Goal: Task Accomplishment & Management: Manage account settings

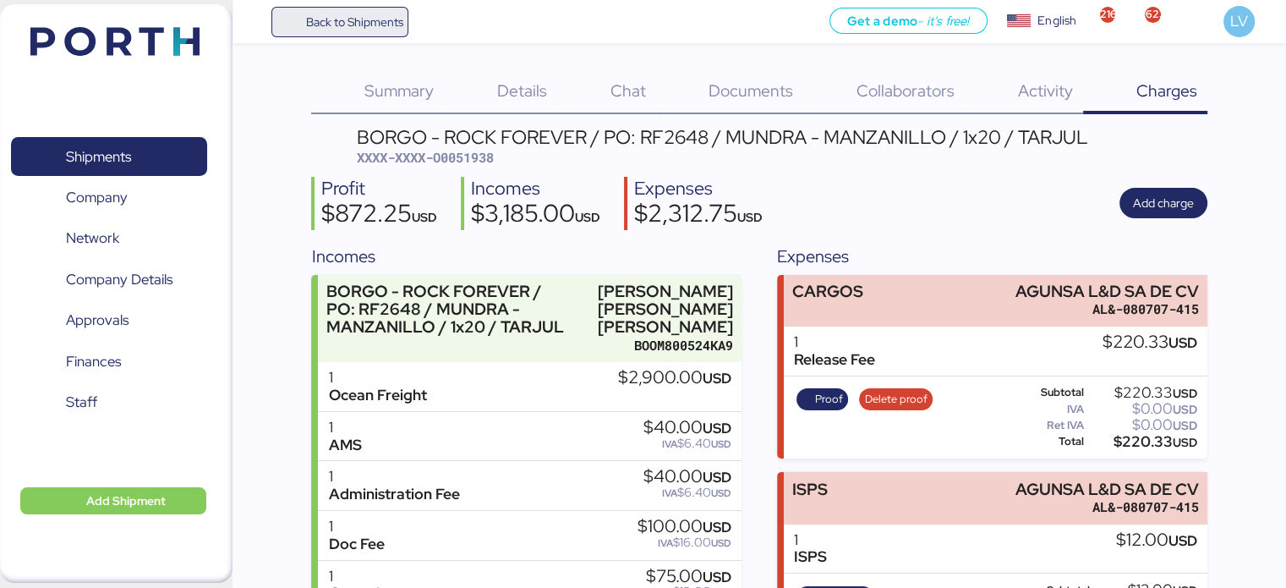
click at [342, 26] on span "Back to Shipments" at bounding box center [353, 22] width 97 height 20
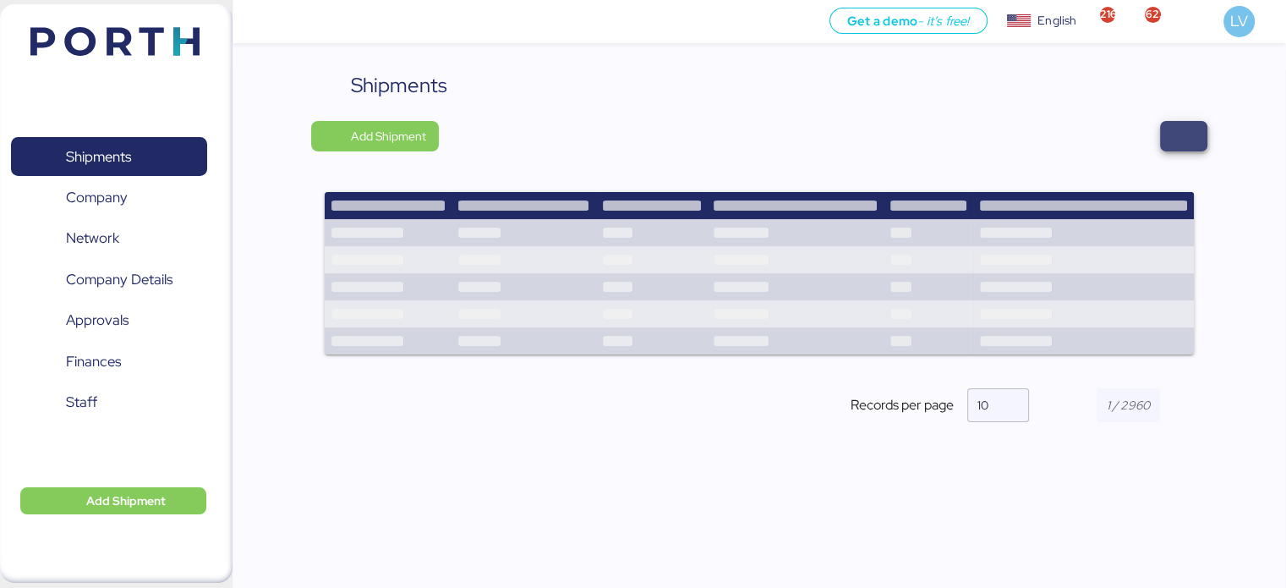
click at [1202, 145] on span "button" at bounding box center [1183, 136] width 47 height 30
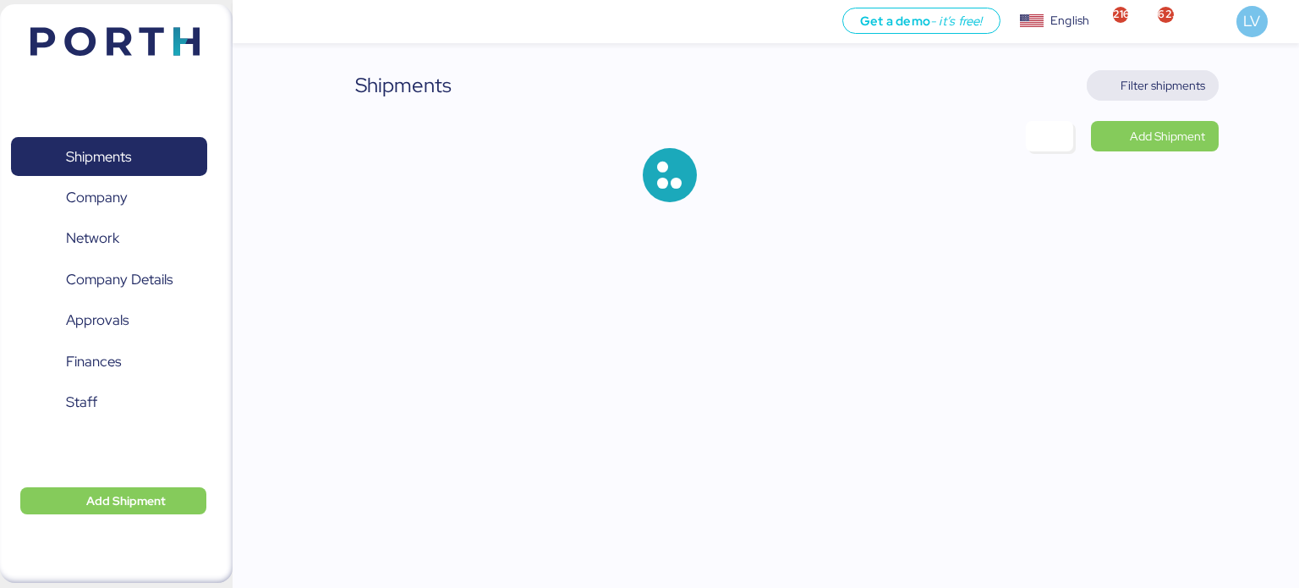
click at [1184, 82] on span "Filter shipments" at bounding box center [1163, 85] width 85 height 20
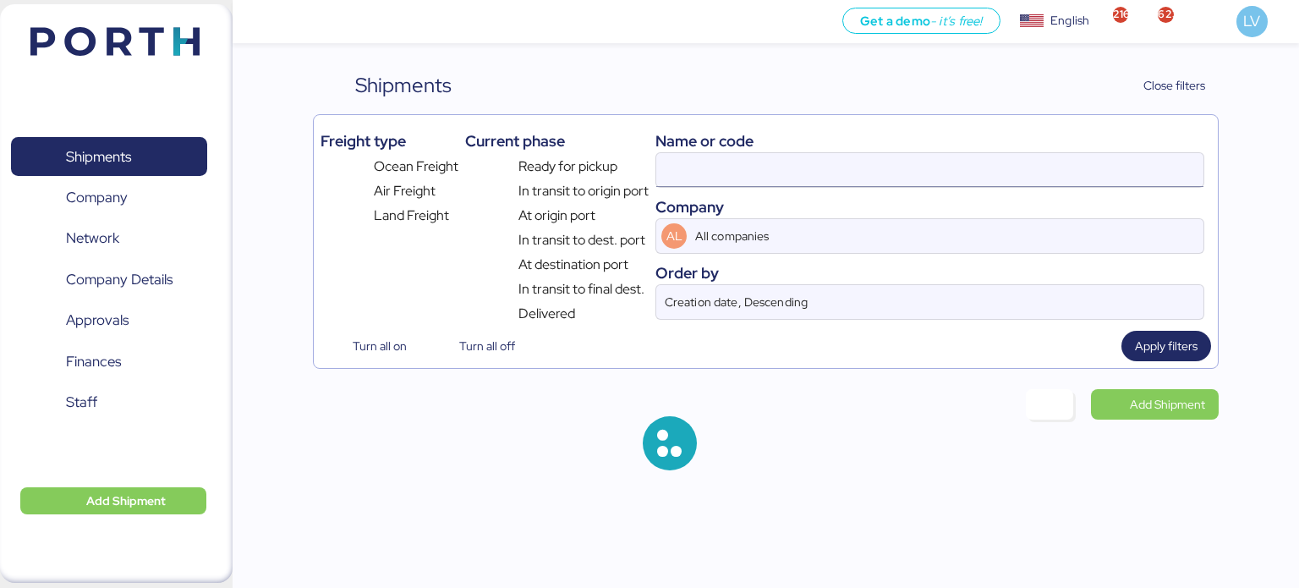
click at [940, 185] on input at bounding box center [929, 170] width 547 height 34
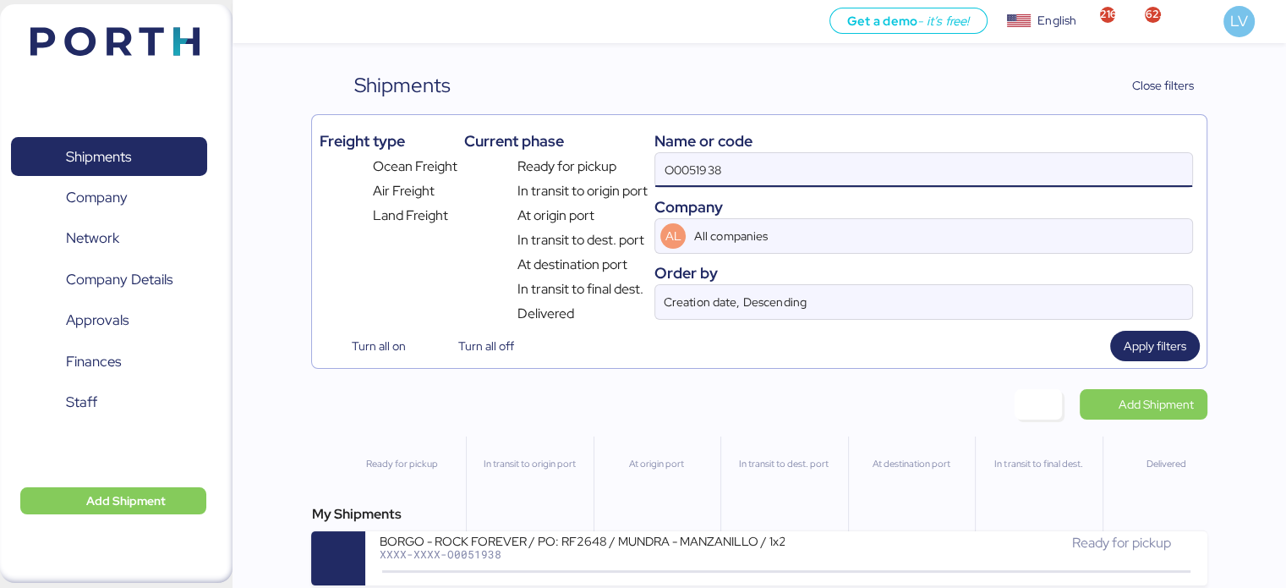
drag, startPoint x: 940, startPoint y: 185, endPoint x: 748, endPoint y: 173, distance: 193.2
click at [748, 173] on input "O0051938" at bounding box center [923, 170] width 536 height 34
click at [694, 171] on input "O0051938" at bounding box center [923, 170] width 536 height 34
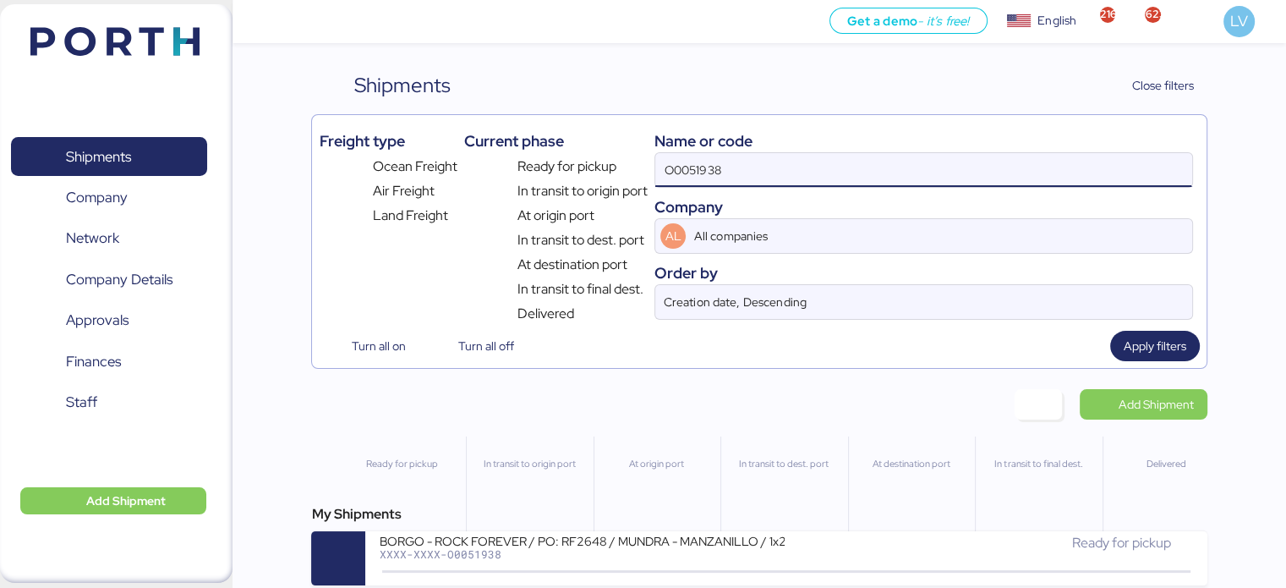
paste input "2055 - 170565"
type input "O0052055"
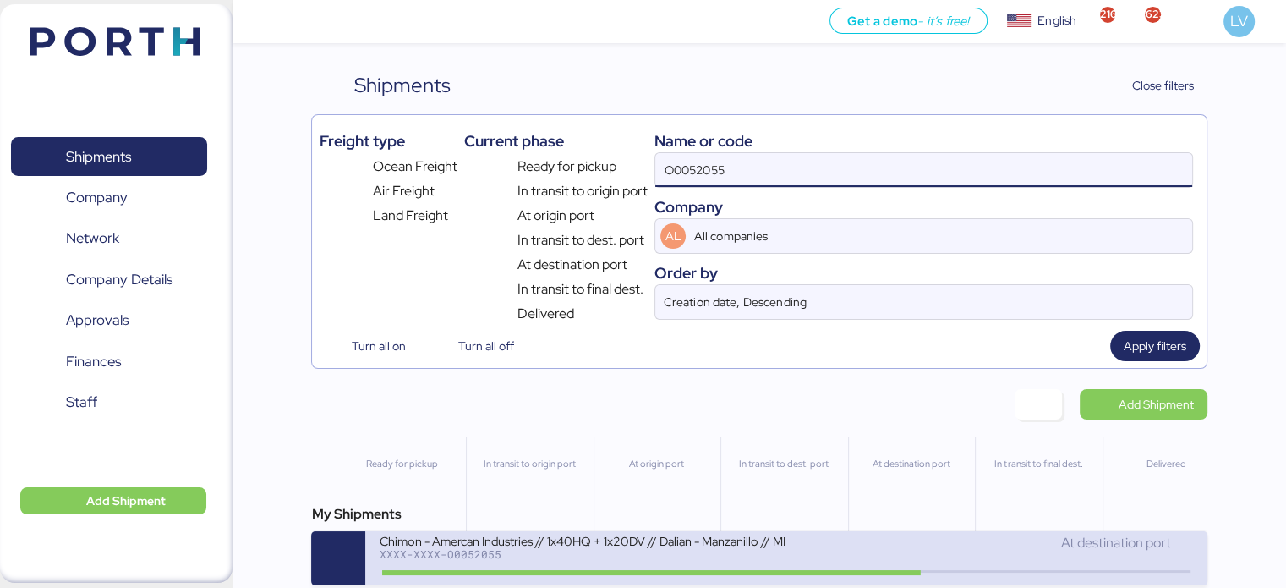
click at [494, 557] on div "XXXX-XXXX-O0052055" at bounding box center [582, 554] width 406 height 12
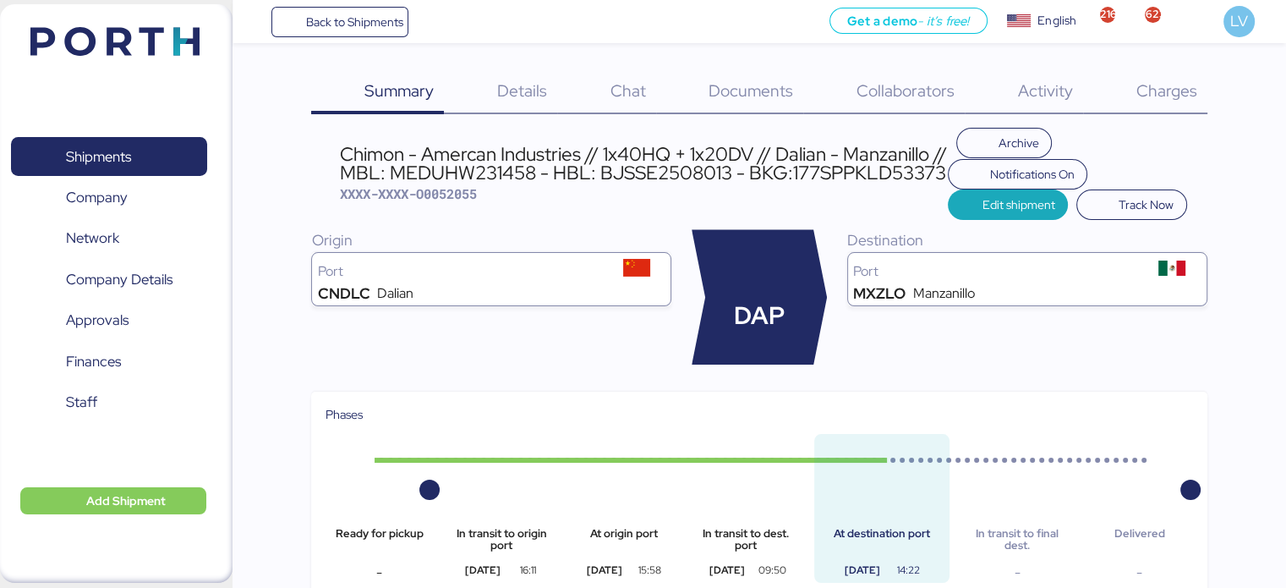
click at [1180, 94] on span "Charges" at bounding box center [1166, 91] width 61 height 22
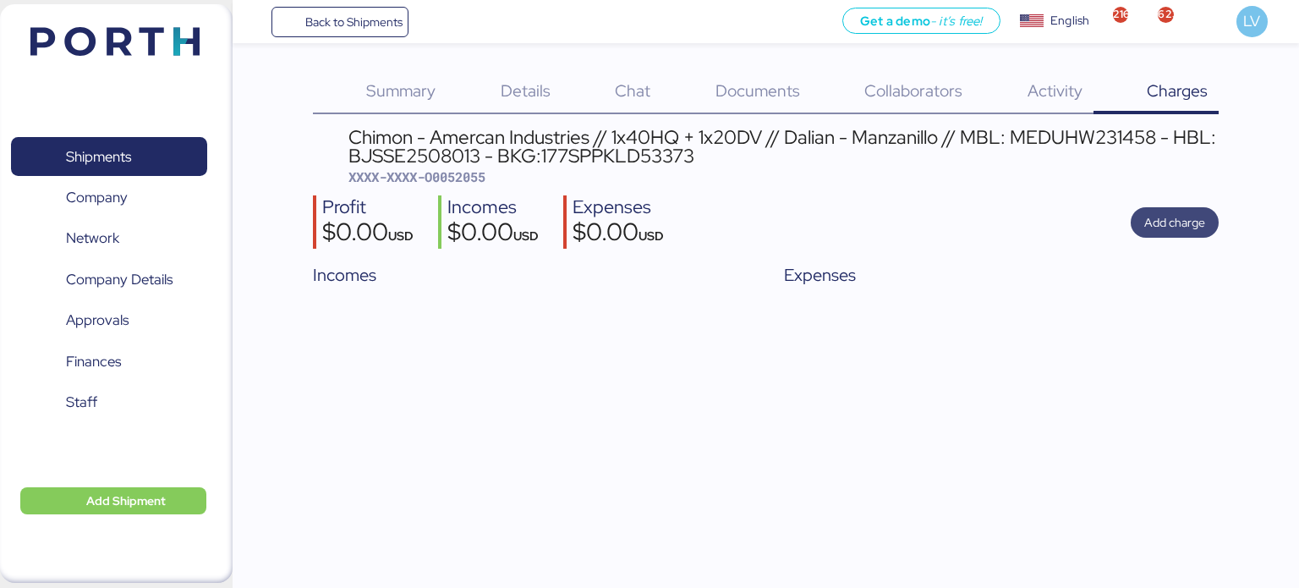
click at [1199, 215] on span "Add charge" at bounding box center [1174, 222] width 61 height 20
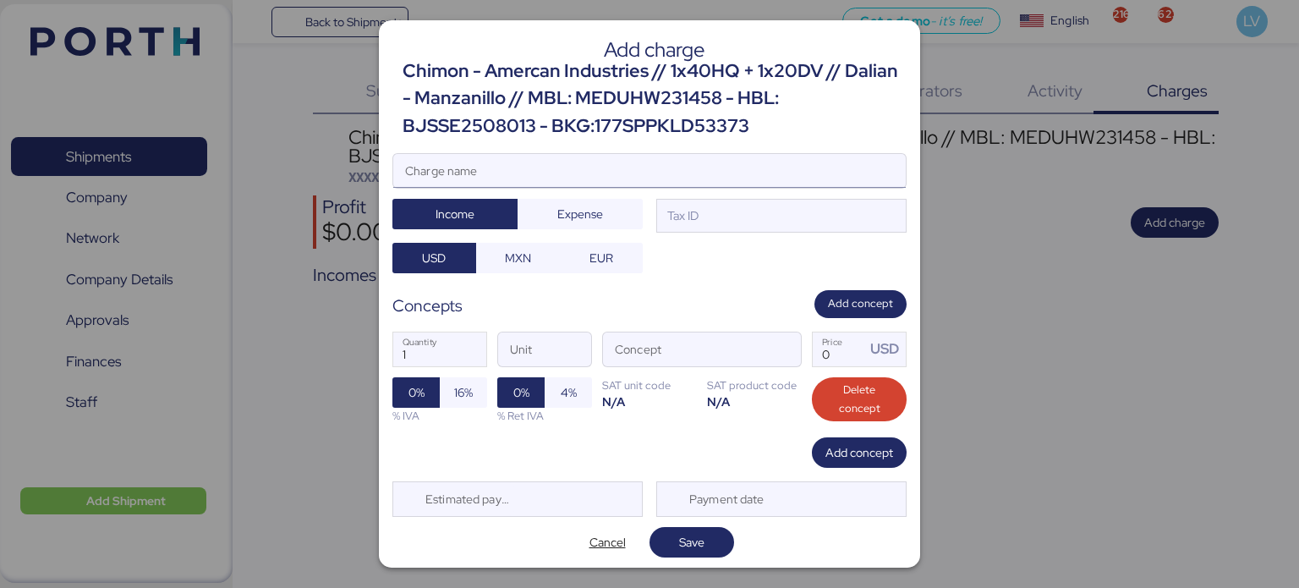
click at [758, 167] on input "Charge name" at bounding box center [649, 171] width 513 height 34
type input "CARGOS MSC"
click at [577, 219] on span "Expense" at bounding box center [580, 214] width 46 height 20
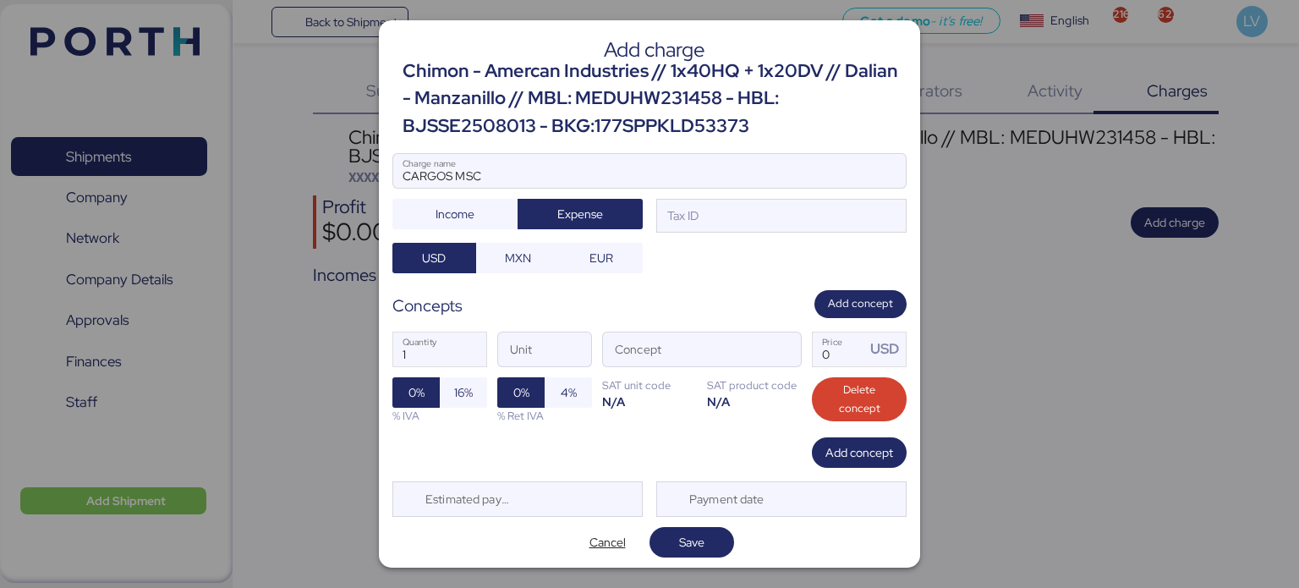
click at [778, 239] on div "CARGOS MSC Charge name Income Expense Tax ID USD MXN EUR" at bounding box center [649, 213] width 514 height 120
click at [761, 214] on div "Tax ID" at bounding box center [781, 216] width 250 height 34
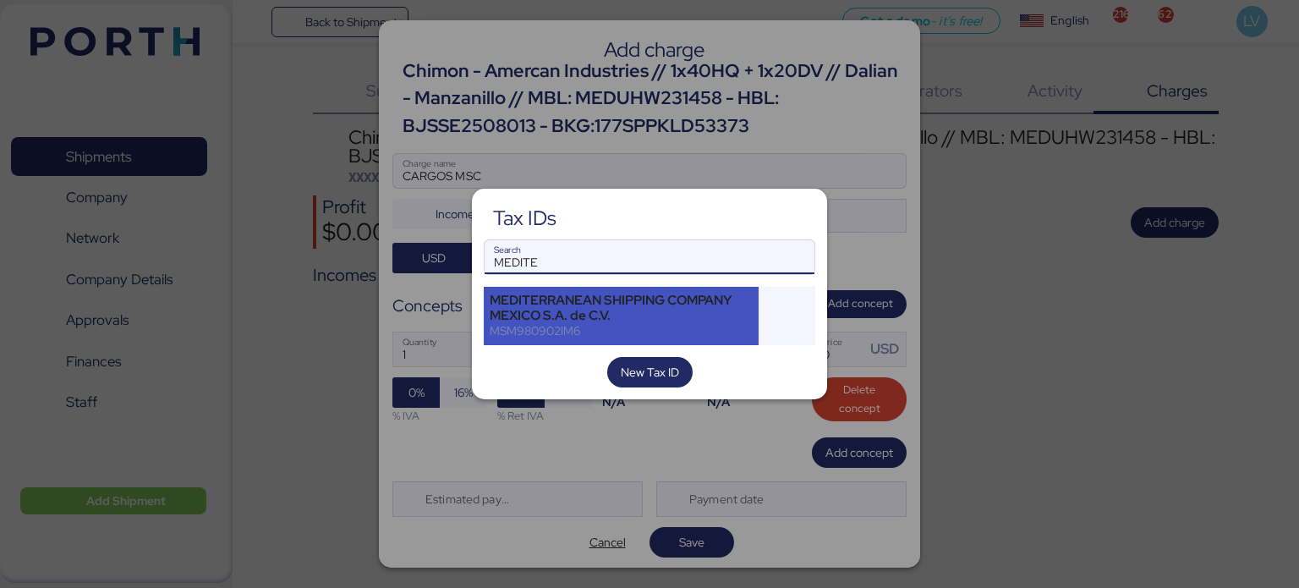
type input "MEDITE"
click at [580, 339] on div "MEDITERRANEAN SHIPPING COMPANY MEXICO S.A. de C.V. MSM980902IM6" at bounding box center [621, 316] width 275 height 58
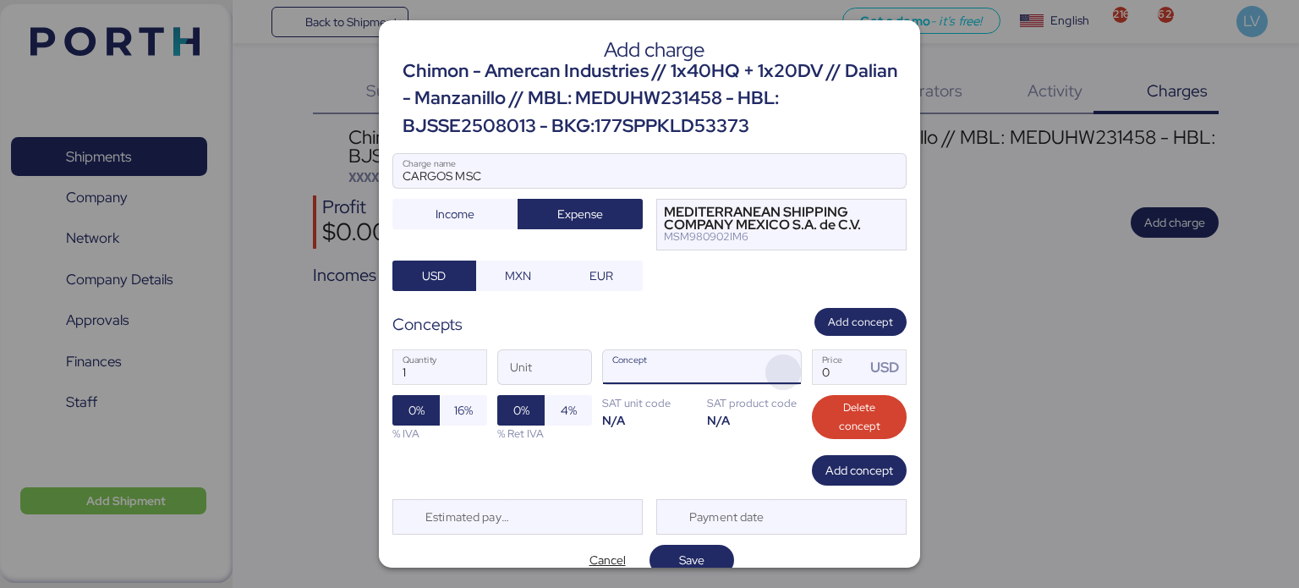
click at [766, 371] on span "button" at bounding box center [783, 372] width 36 height 36
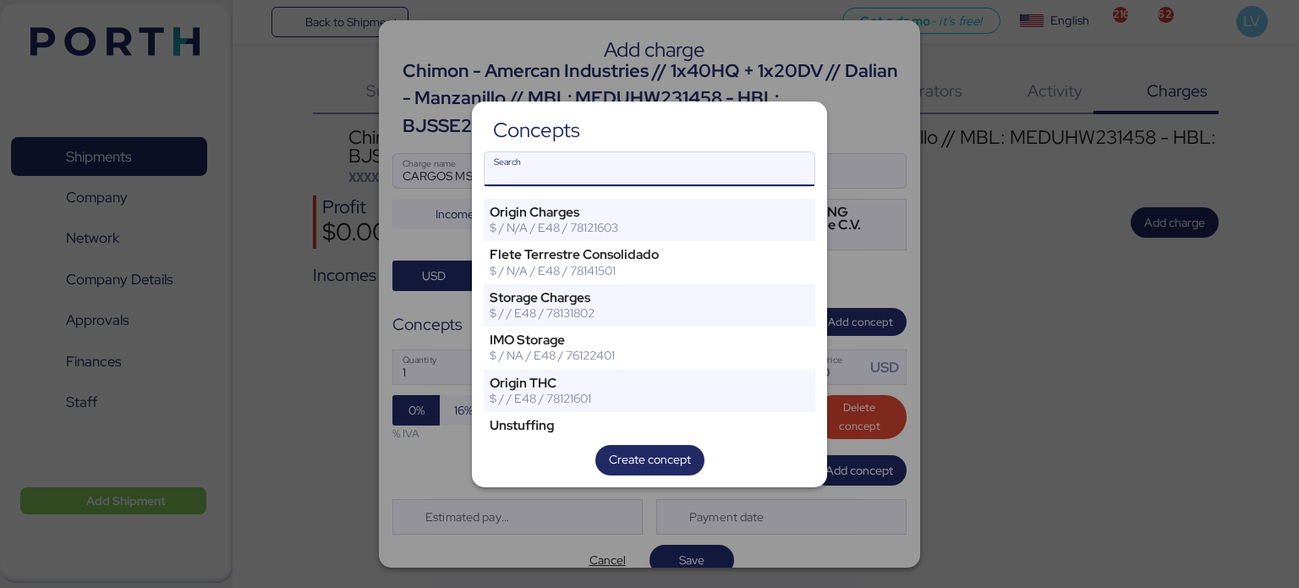
click at [635, 171] on input "Search" at bounding box center [650, 169] width 330 height 34
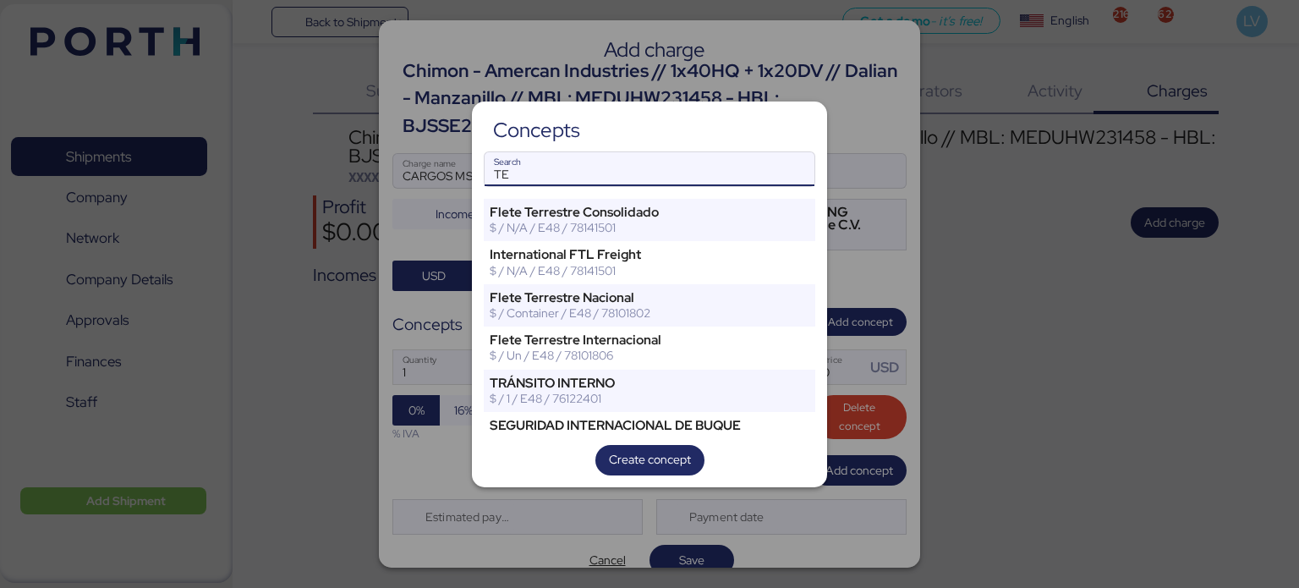
type input "T"
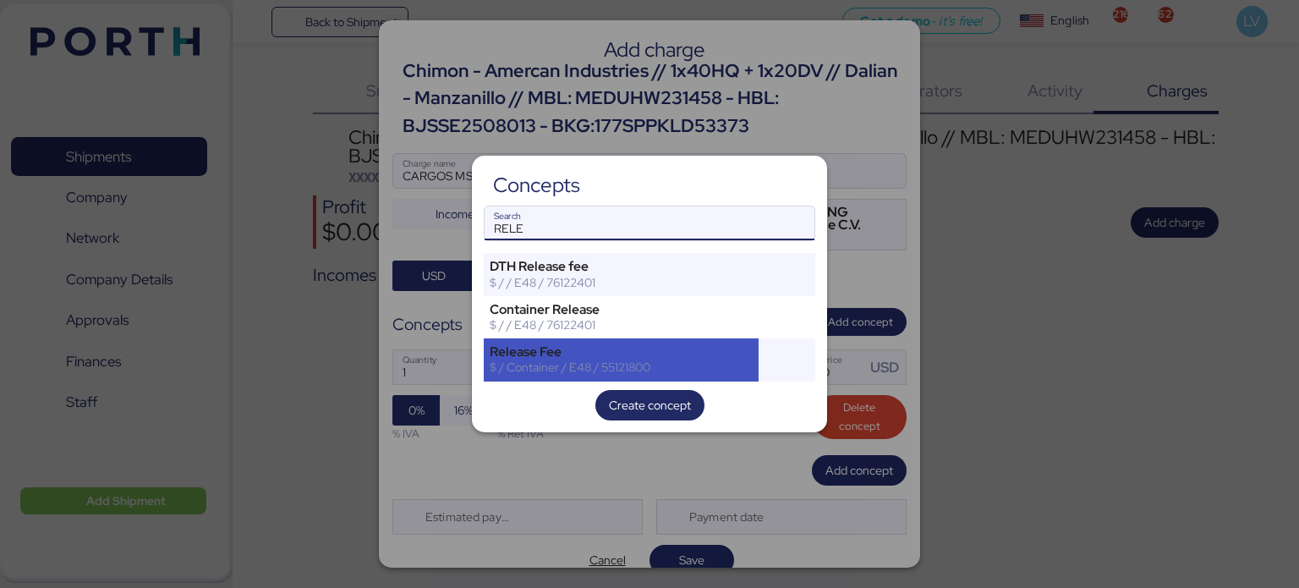
type input "RELE"
click at [552, 355] on div "Release Fee" at bounding box center [621, 351] width 263 height 15
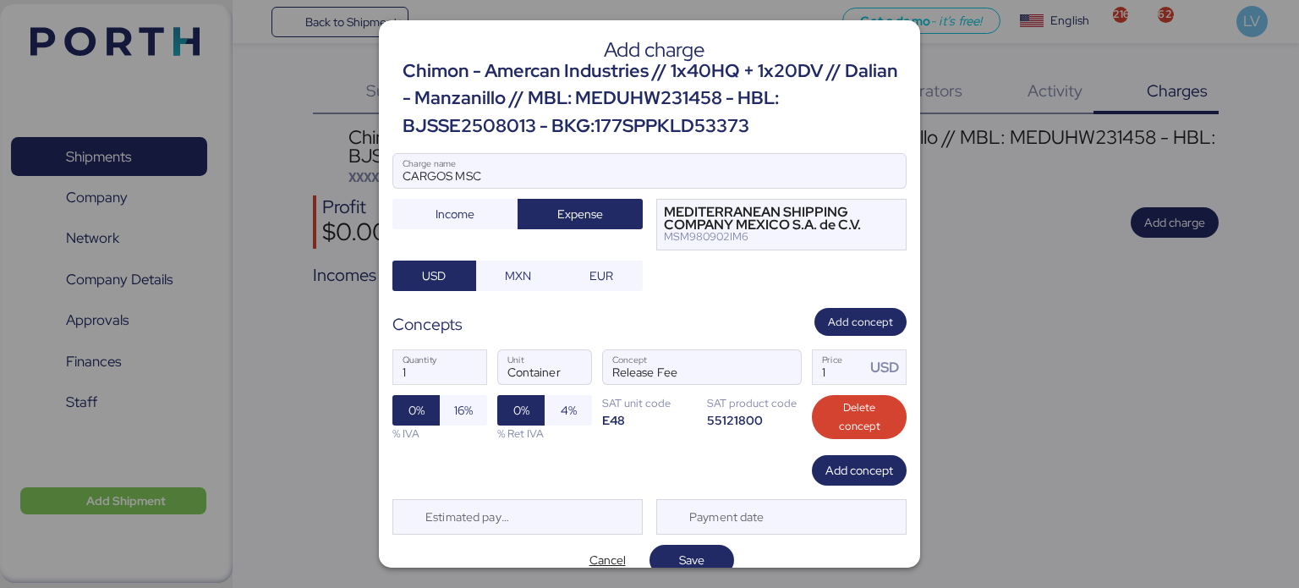
click at [836, 452] on div "1 Quantity Container Unit Release Fee Concept 1 Price USD 0% 16% % IVA 0% 4% % …" at bounding box center [649, 395] width 514 height 119
click at [836, 461] on span "Add concept" at bounding box center [859, 470] width 68 height 20
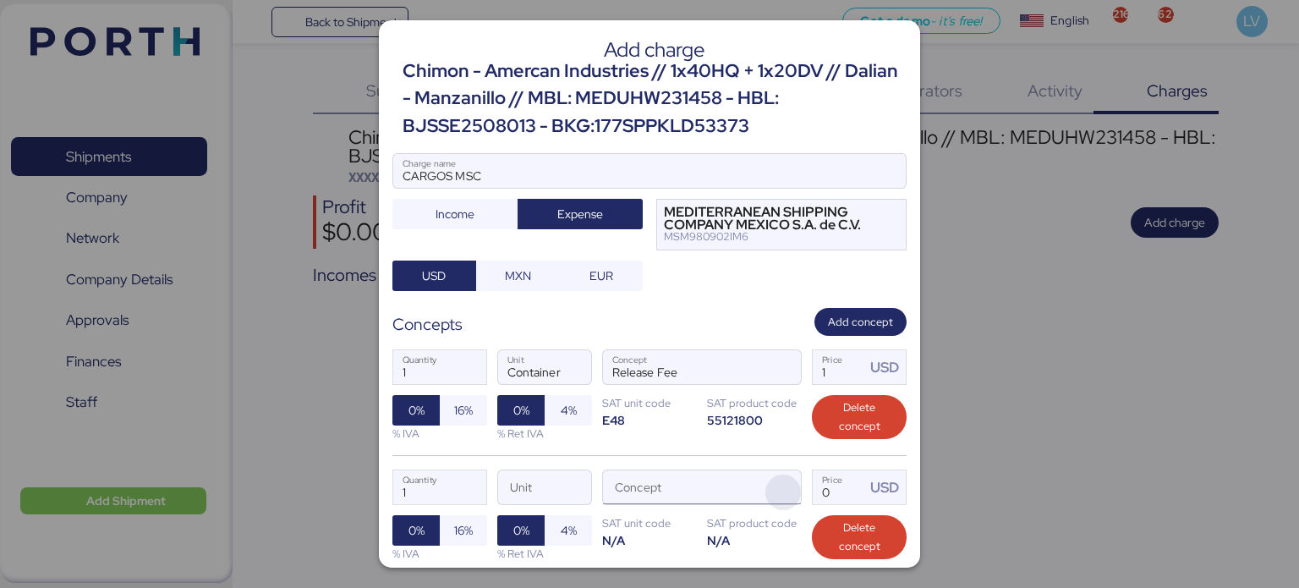
click at [773, 479] on span "button" at bounding box center [783, 492] width 36 height 36
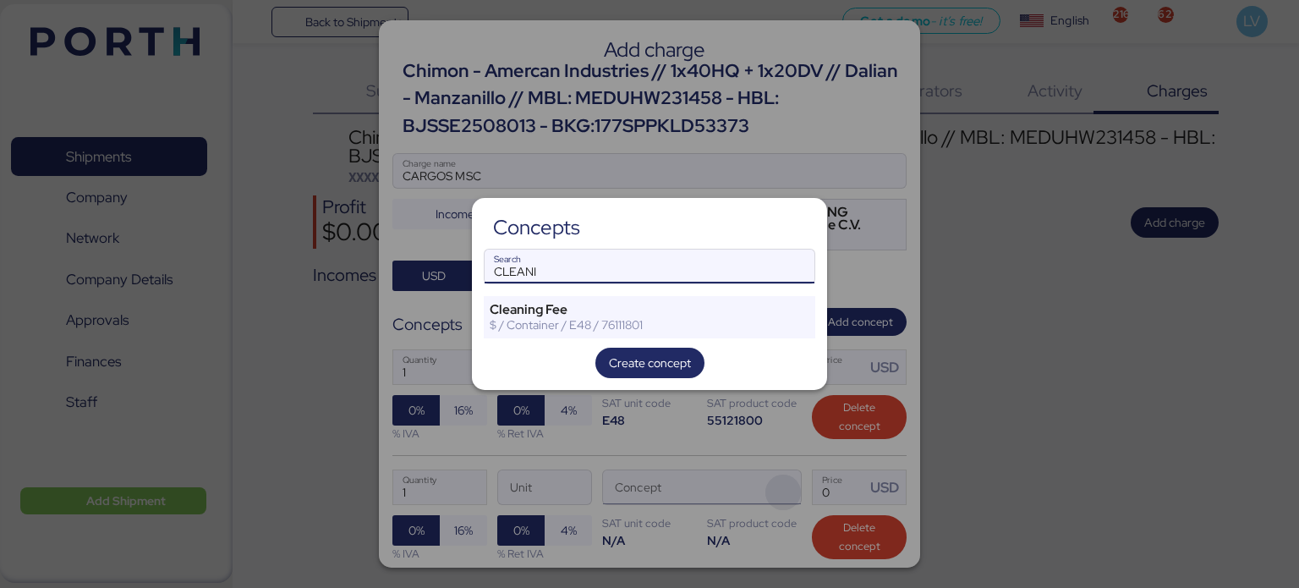
type input "CLEANI"
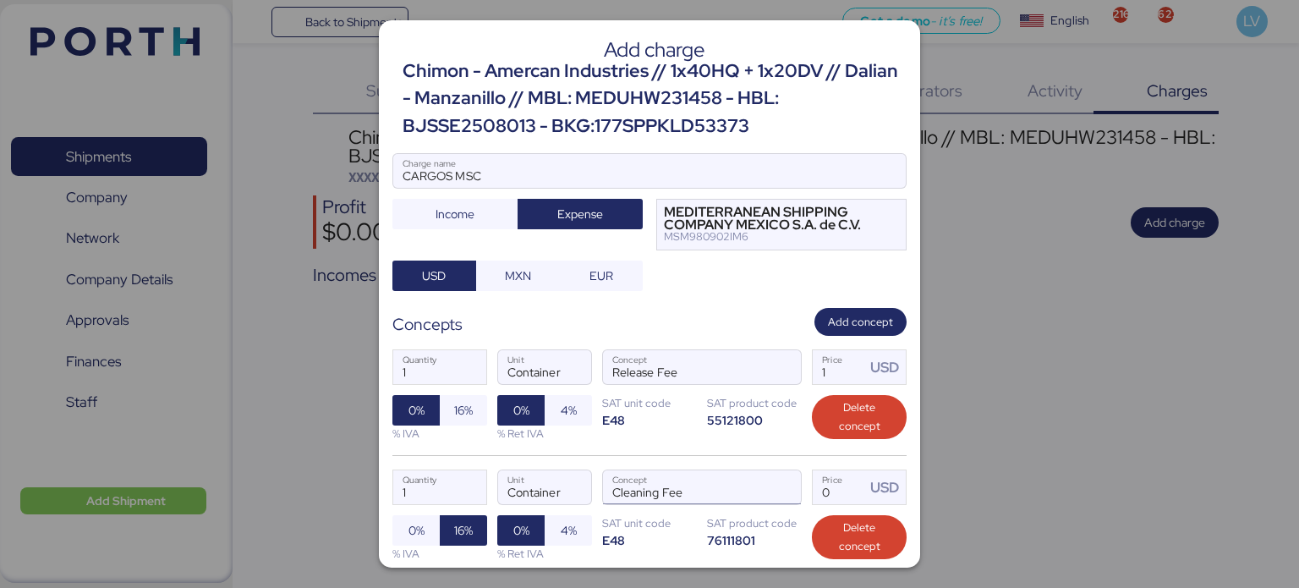
scroll to position [140, 0]
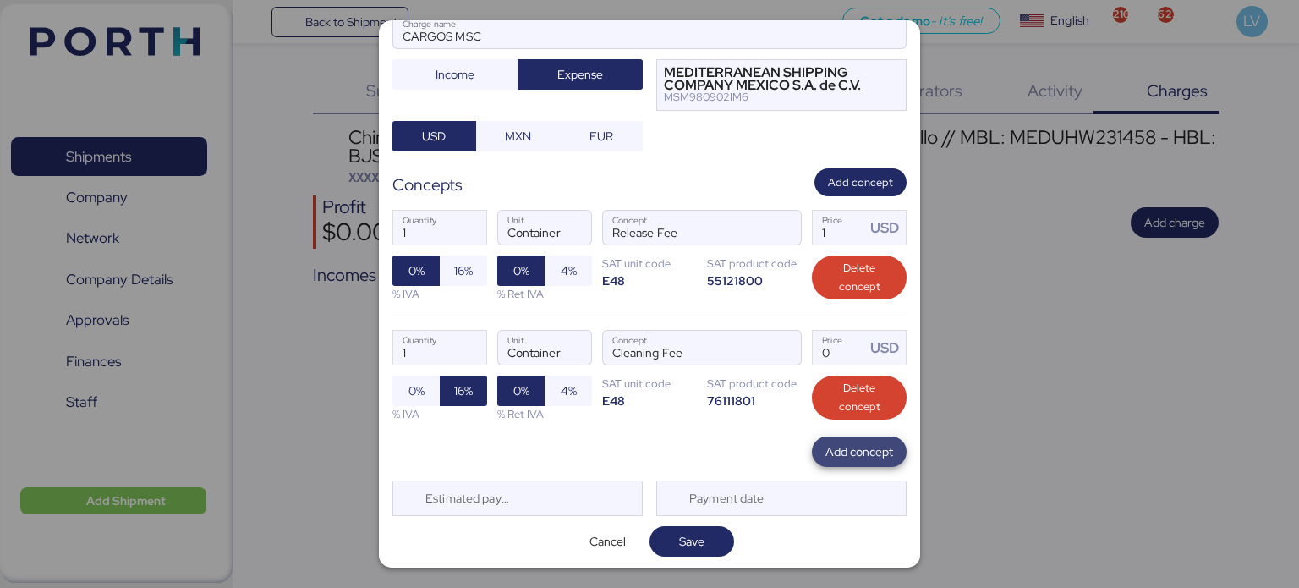
click at [882, 456] on span "Add concept" at bounding box center [859, 451] width 95 height 30
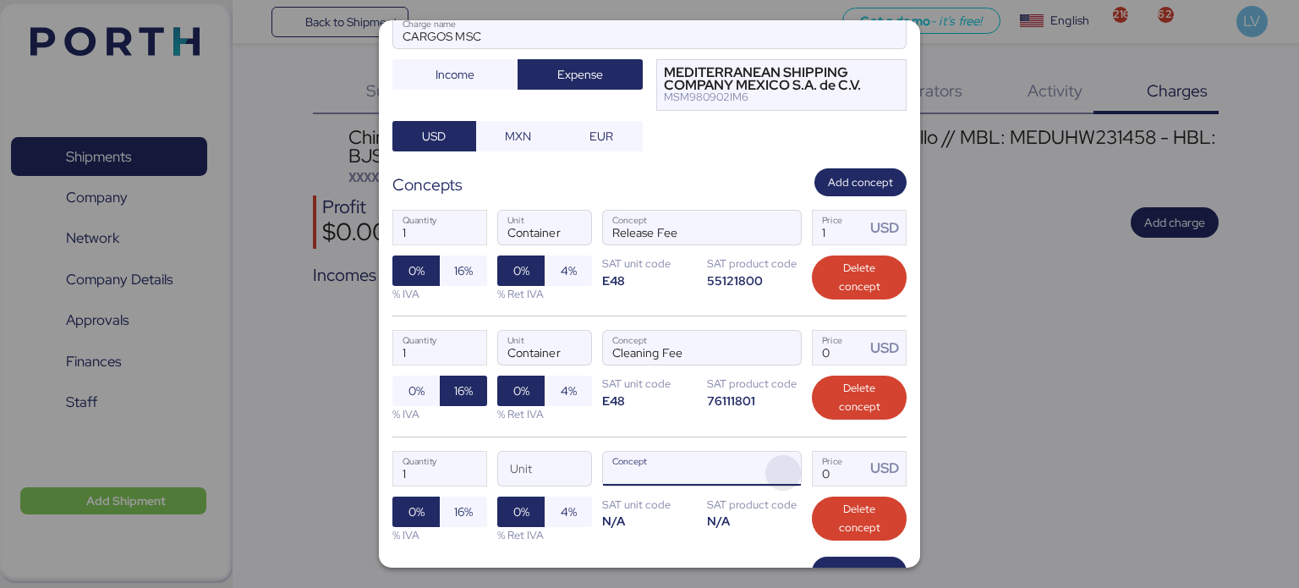
click at [771, 472] on span "button" at bounding box center [783, 473] width 36 height 36
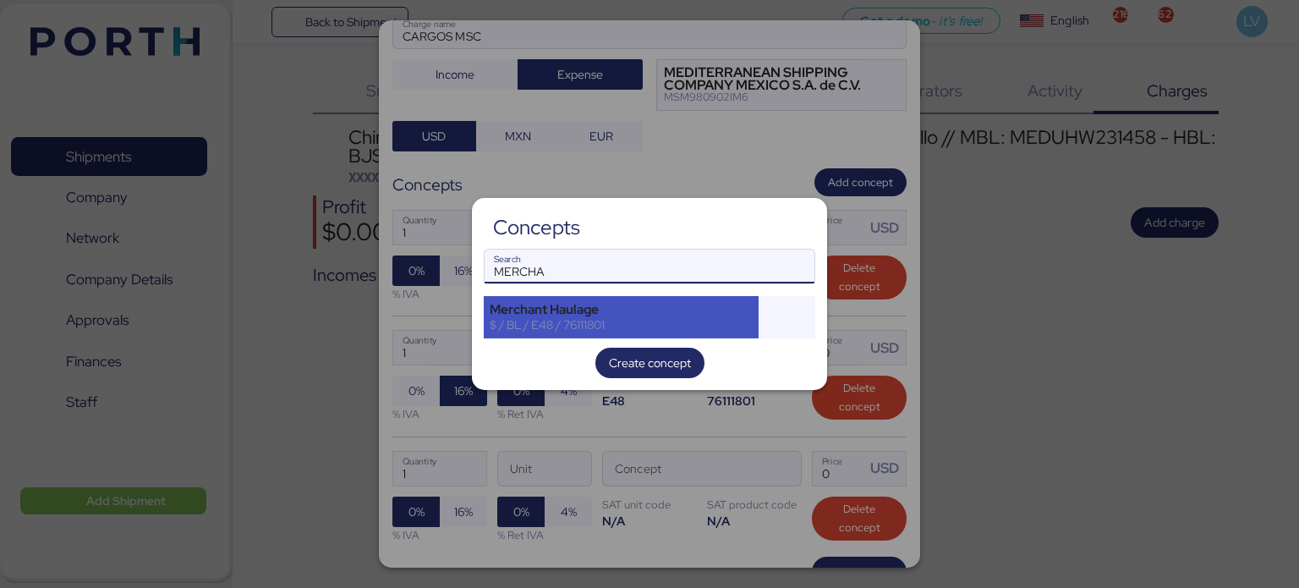
type input "MERCHA"
click at [652, 310] on div "Merchant Haulage" at bounding box center [621, 309] width 263 height 15
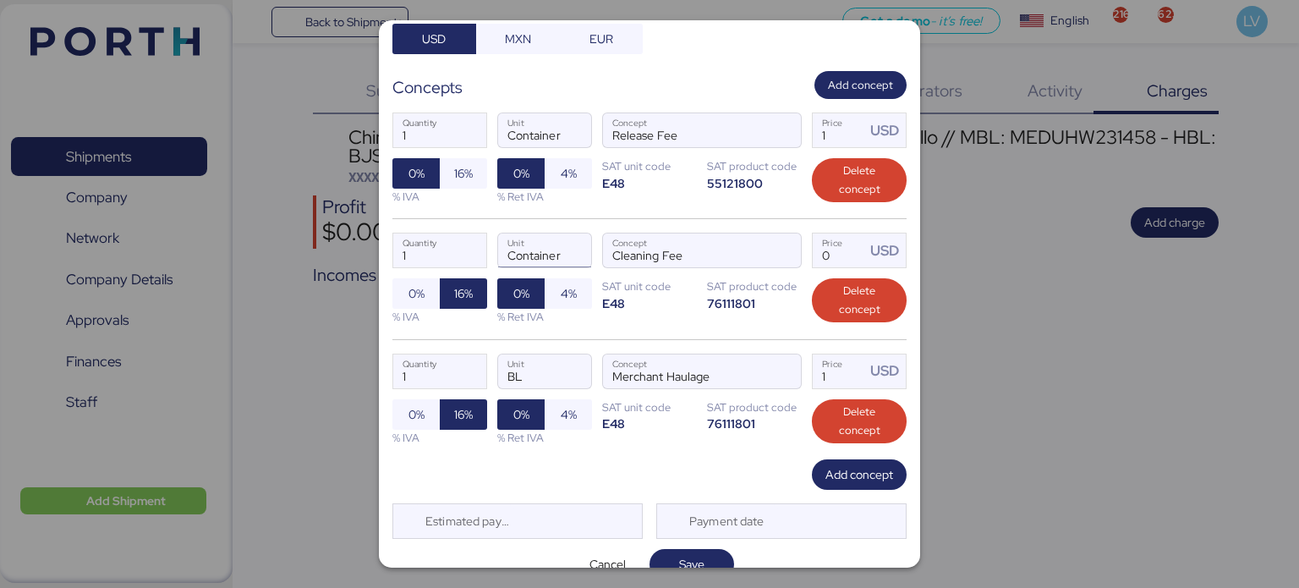
scroll to position [240, 0]
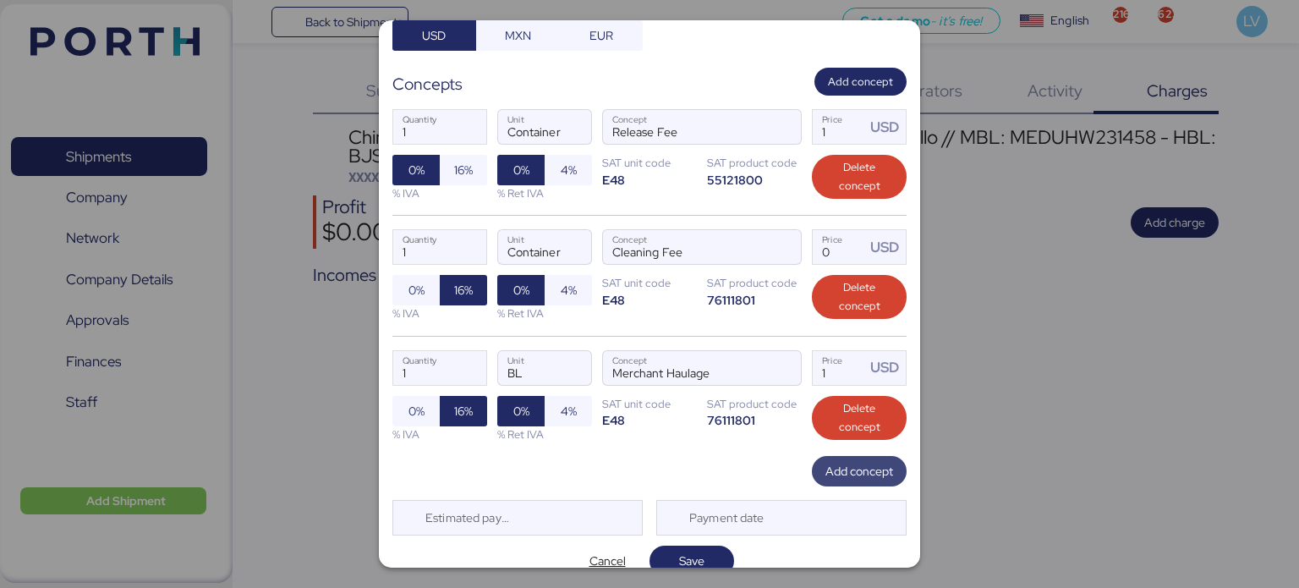
click at [847, 476] on span "Add concept" at bounding box center [859, 471] width 68 height 20
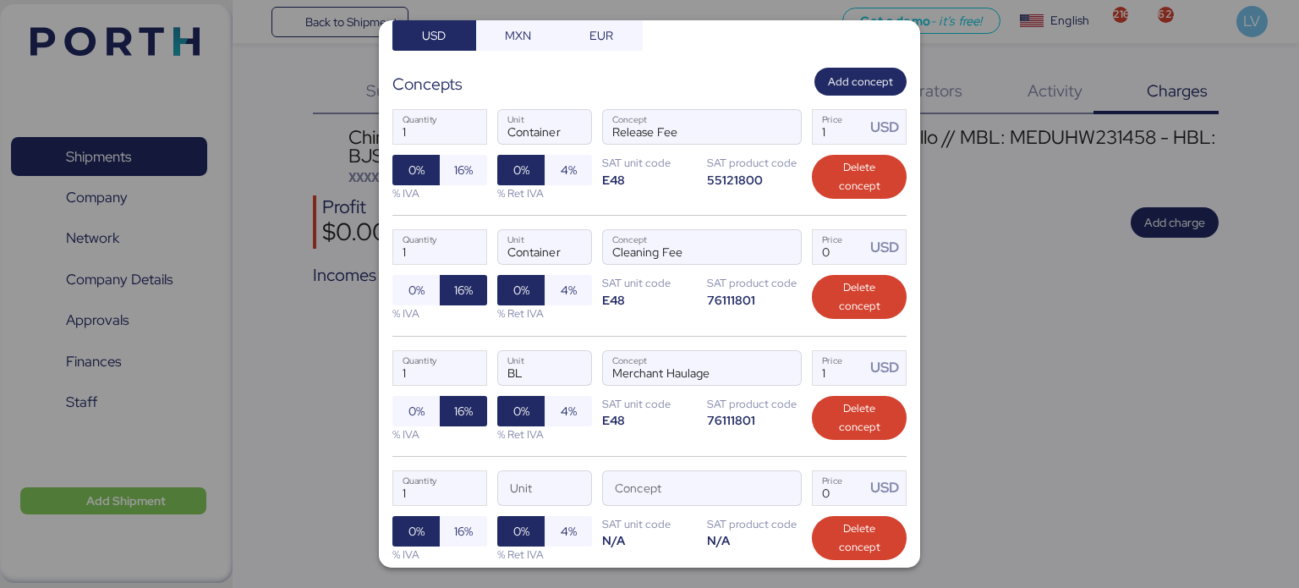
scroll to position [379, 0]
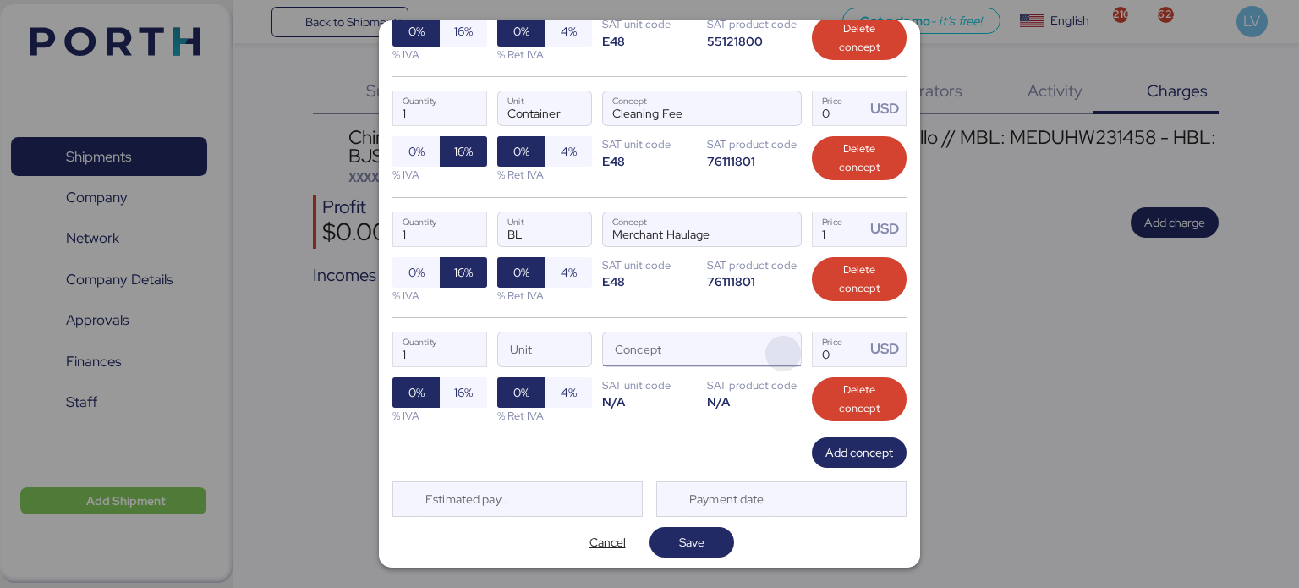
click at [768, 360] on span "button" at bounding box center [783, 354] width 36 height 36
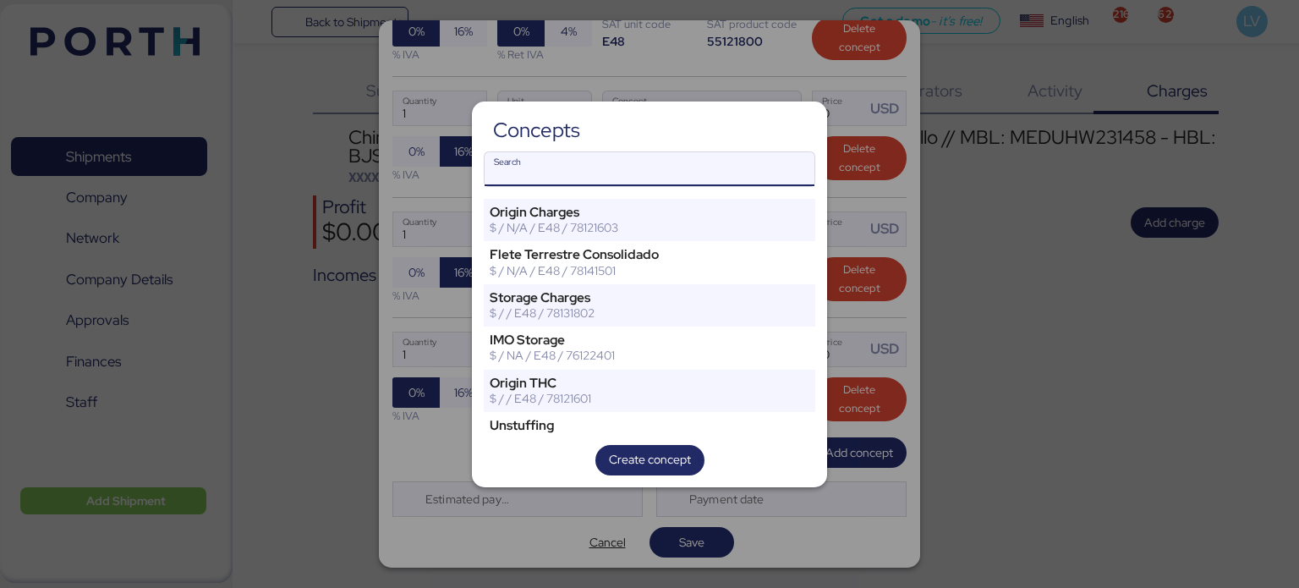
click at [554, 168] on input "Search" at bounding box center [650, 169] width 330 height 34
click at [666, 148] on div "Concepts Search Origin Charges $ / N/A / E48 / 78121603 [PERSON_NAME] Terrestre…" at bounding box center [649, 294] width 355 height 386
click at [656, 166] on input "Search" at bounding box center [650, 169] width 330 height 34
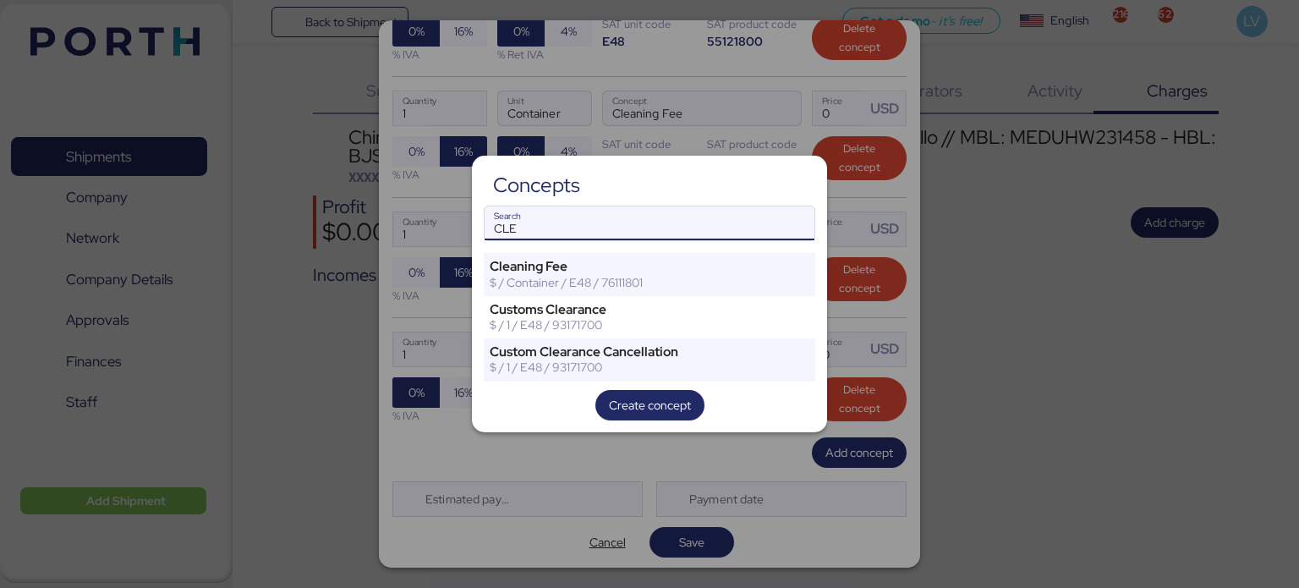
click at [603, 211] on input "CLE" at bounding box center [650, 223] width 330 height 34
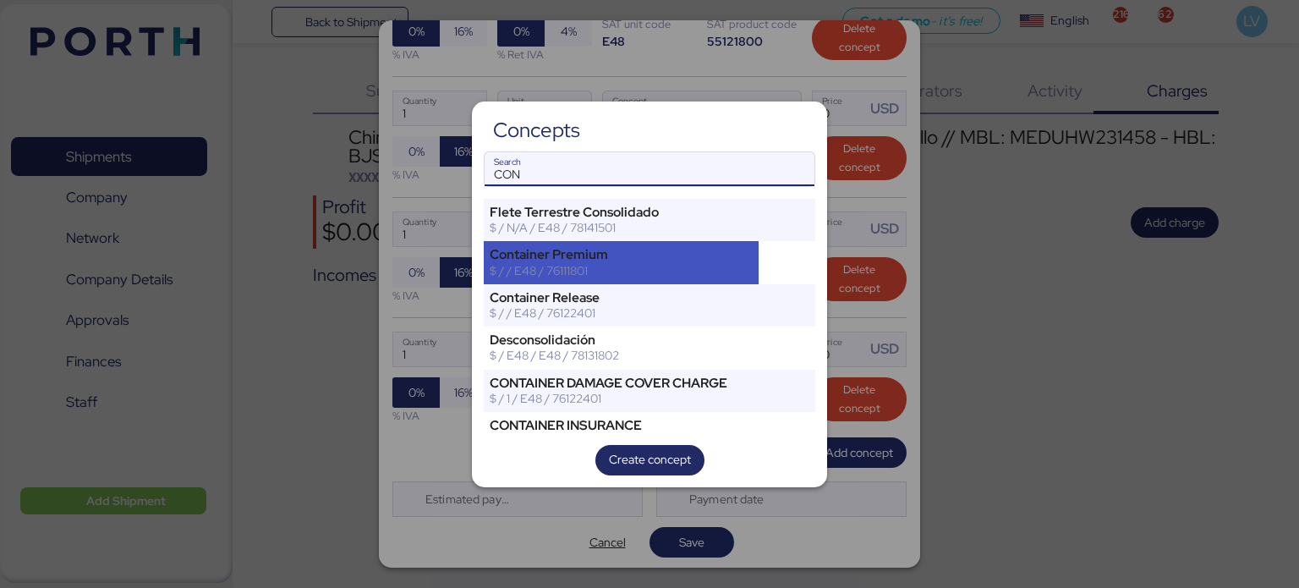
type input "CON"
click at [599, 248] on div "Container Premium" at bounding box center [621, 254] width 263 height 15
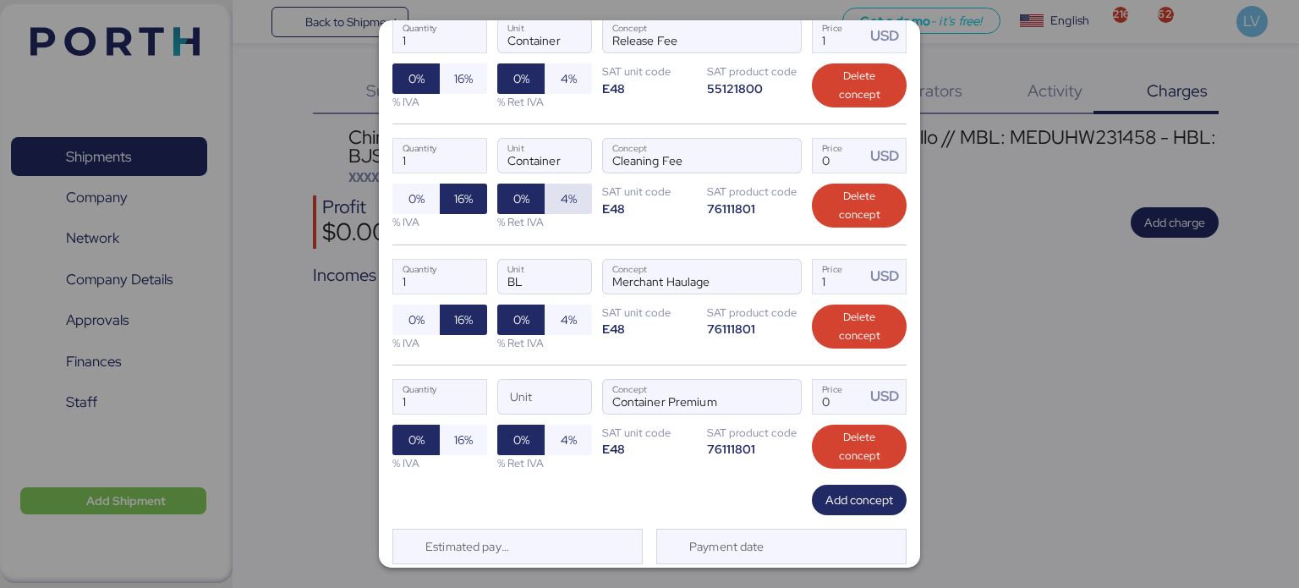
scroll to position [206, 0]
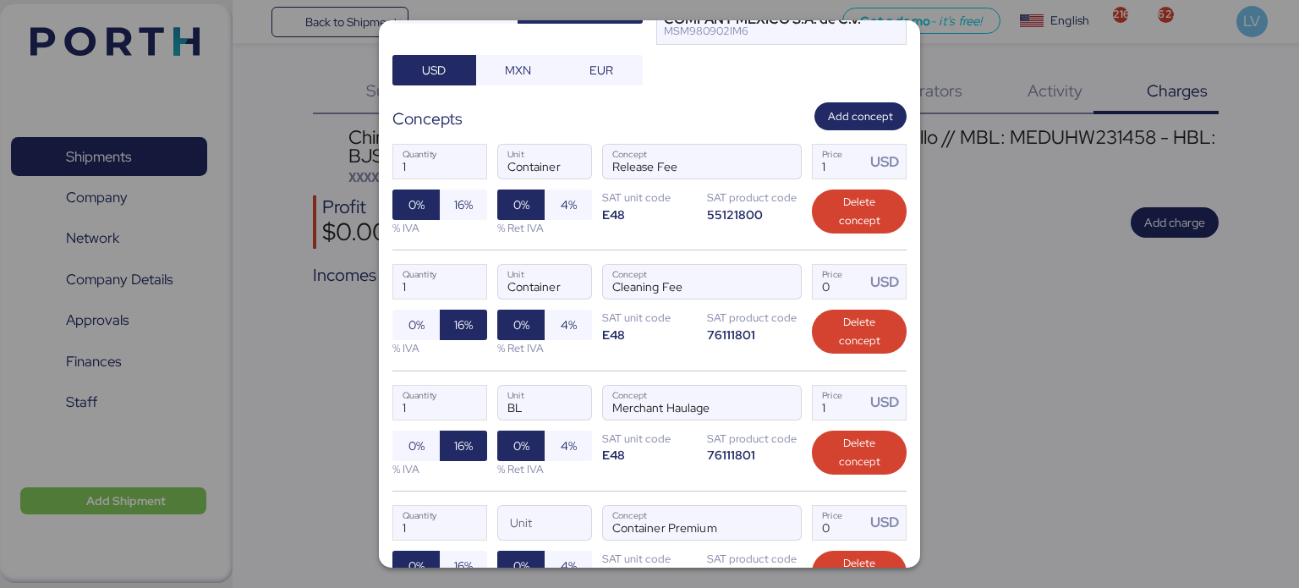
click at [825, 141] on div "1 Quantity Container Unit Release Fee Concept 1 Price USD 0% 16% % IVA 0% 4% % …" at bounding box center [649, 189] width 514 height 119
click at [828, 172] on input "1" at bounding box center [839, 162] width 52 height 34
type input "70"
click at [463, 204] on span "16%" at bounding box center [463, 205] width 19 height 20
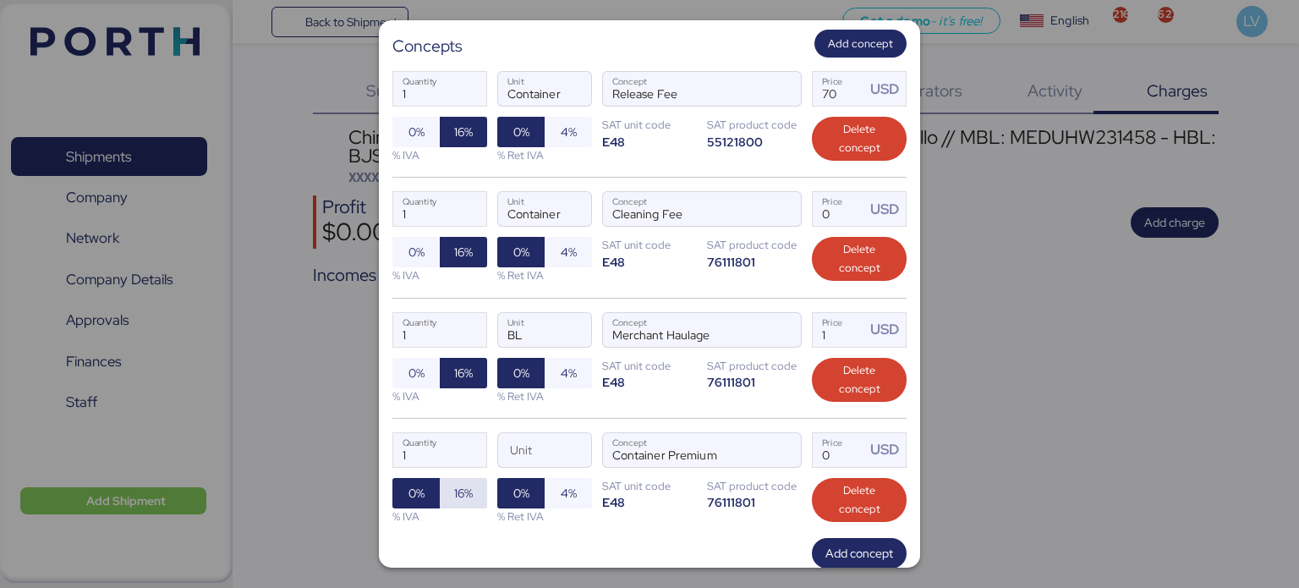
click at [478, 491] on span "16%" at bounding box center [463, 493] width 47 height 30
click at [813, 205] on input "Price USD" at bounding box center [839, 209] width 52 height 34
type input "35"
click at [450, 208] on input "1" at bounding box center [439, 209] width 93 height 34
type input "3"
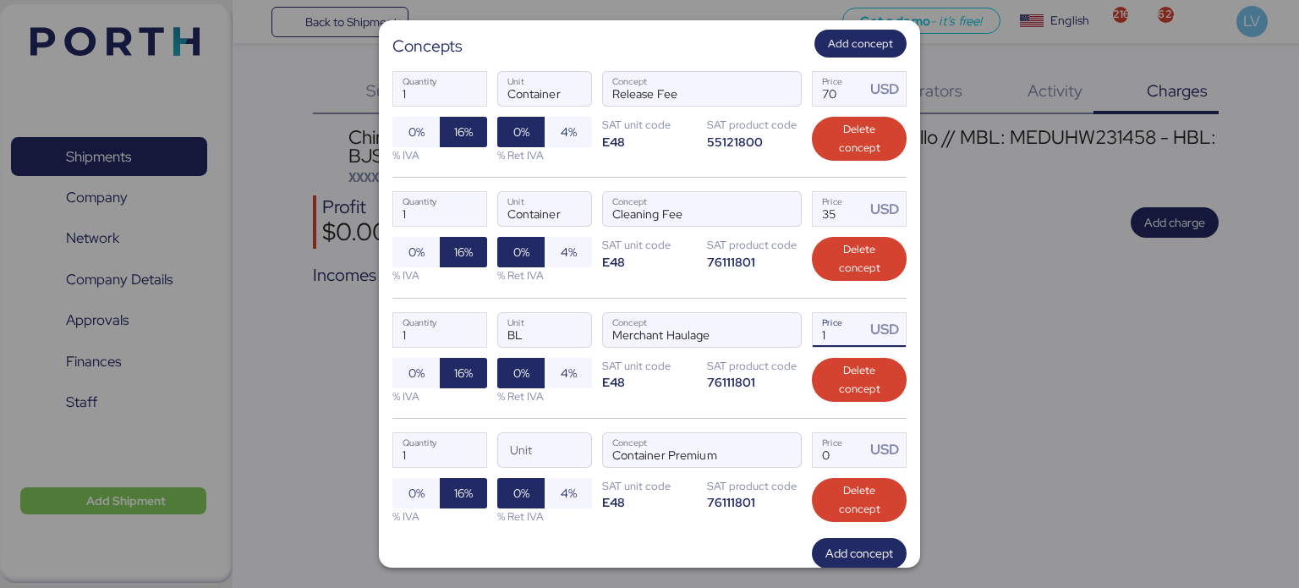
click at [836, 337] on input "1" at bounding box center [839, 330] width 52 height 34
type input "2"
type input "20"
click at [419, 331] on input "1" at bounding box center [439, 330] width 93 height 34
type input "1"
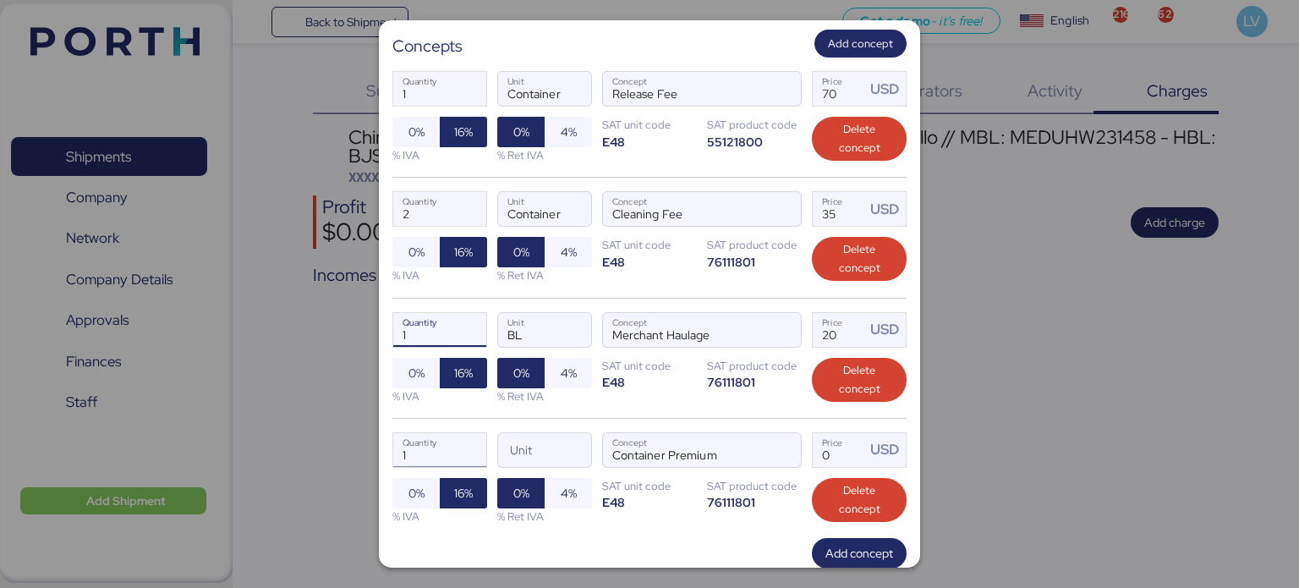
click at [419, 453] on input "1" at bounding box center [439, 450] width 93 height 34
type input "2"
click at [828, 452] on input "Price USD" at bounding box center [839, 450] width 52 height 34
type input "3"
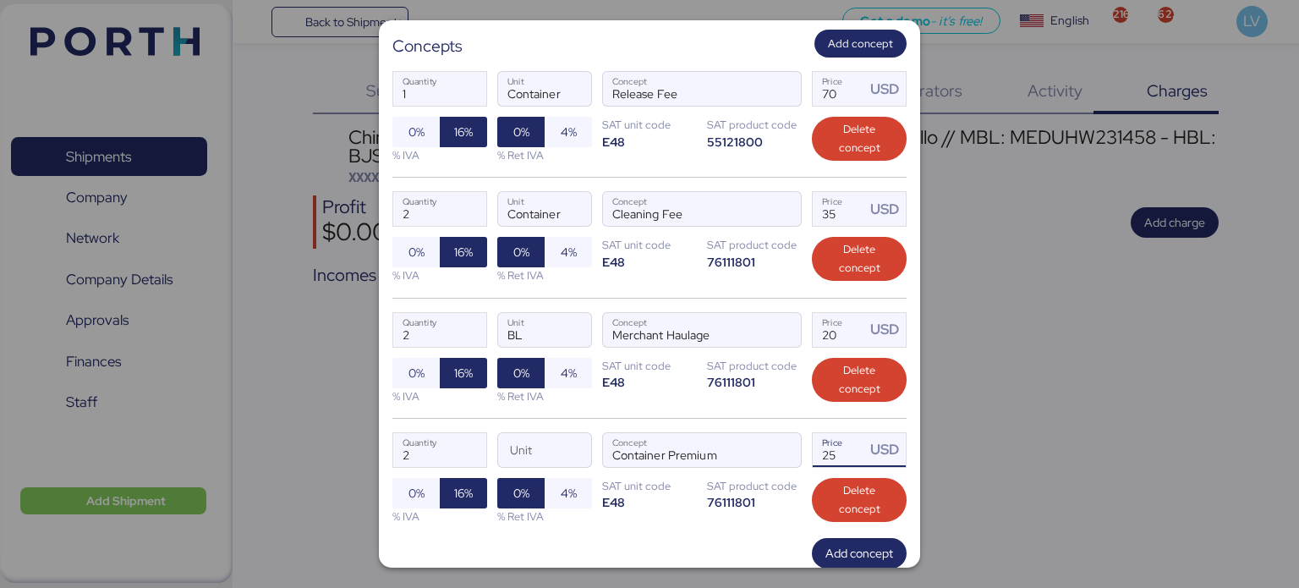
type input "25"
click at [632, 396] on div "2 Quantity BL Unit Merchant Haulage Concept 20 Price USD 0% 16% % IVA 0% 4% % R…" at bounding box center [649, 358] width 514 height 120
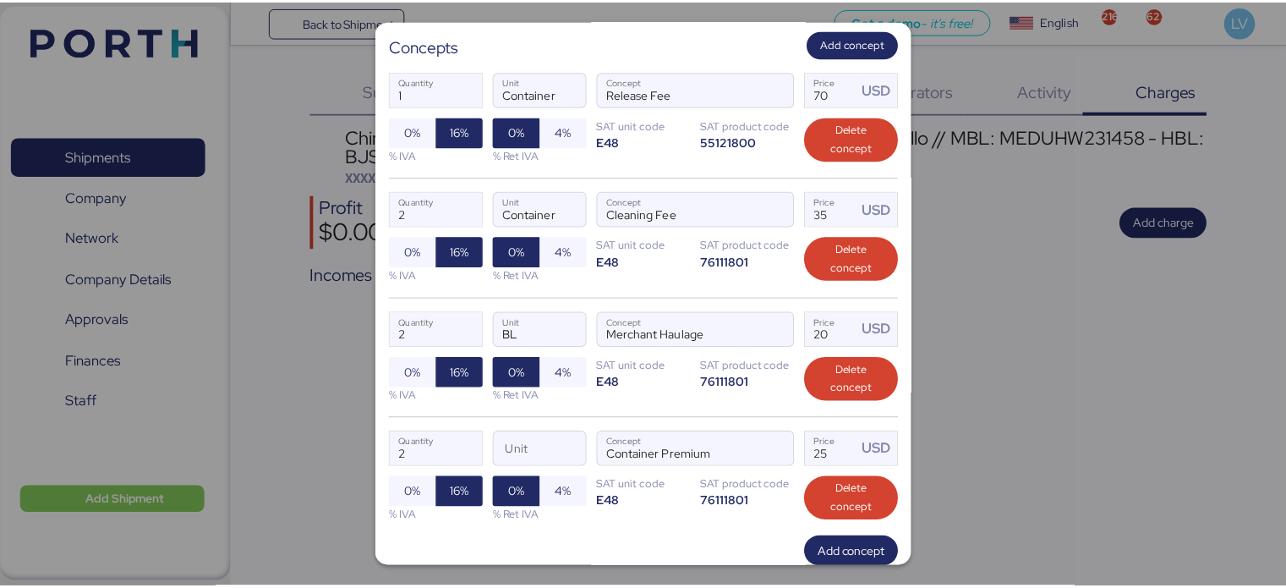
scroll to position [379, 0]
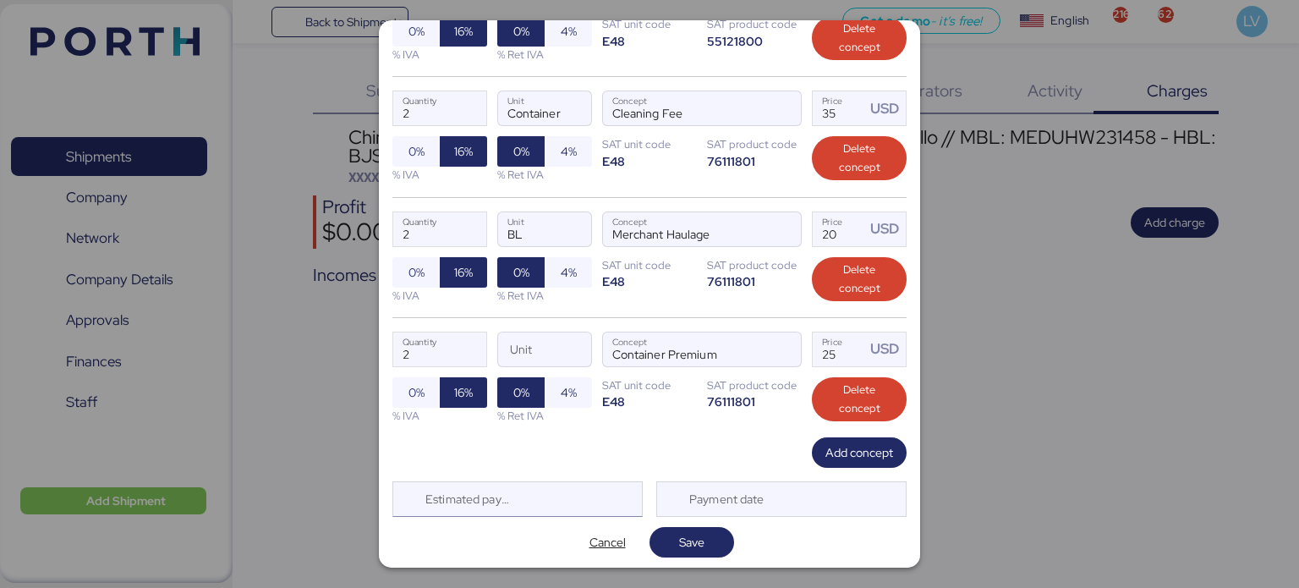
click at [535, 493] on div "Estimated payment date" at bounding box center [517, 499] width 250 height 36
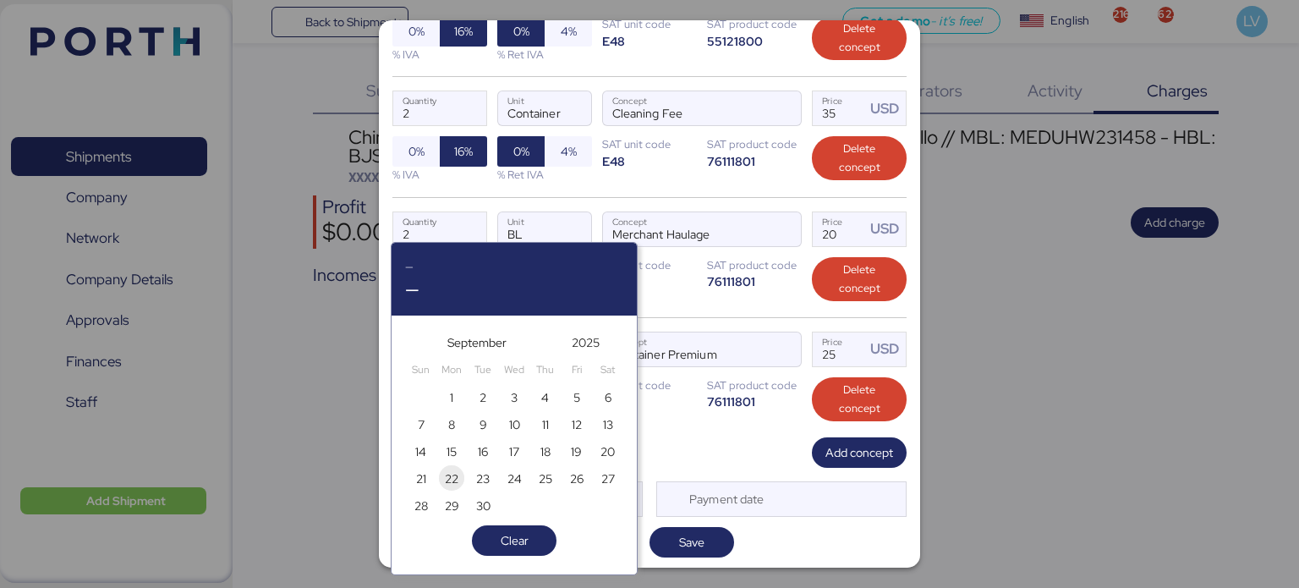
click at [451, 470] on span "22" at bounding box center [452, 479] width 14 height 20
type input "[DATE]"
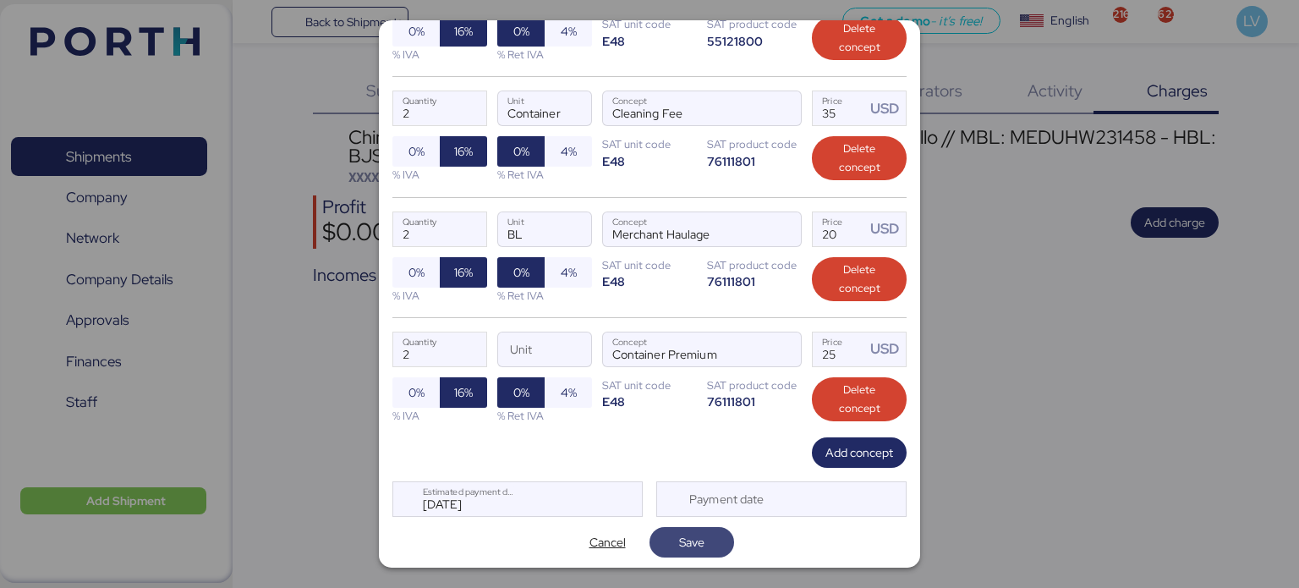
click at [697, 537] on span "Save" at bounding box center [691, 542] width 25 height 20
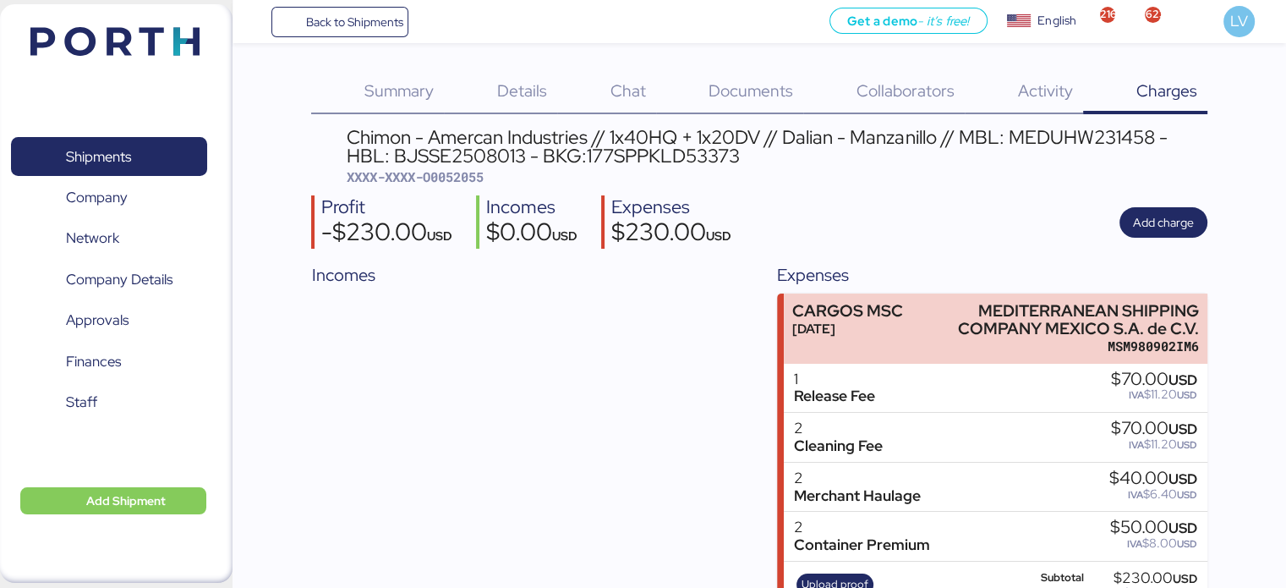
scroll to position [68, 0]
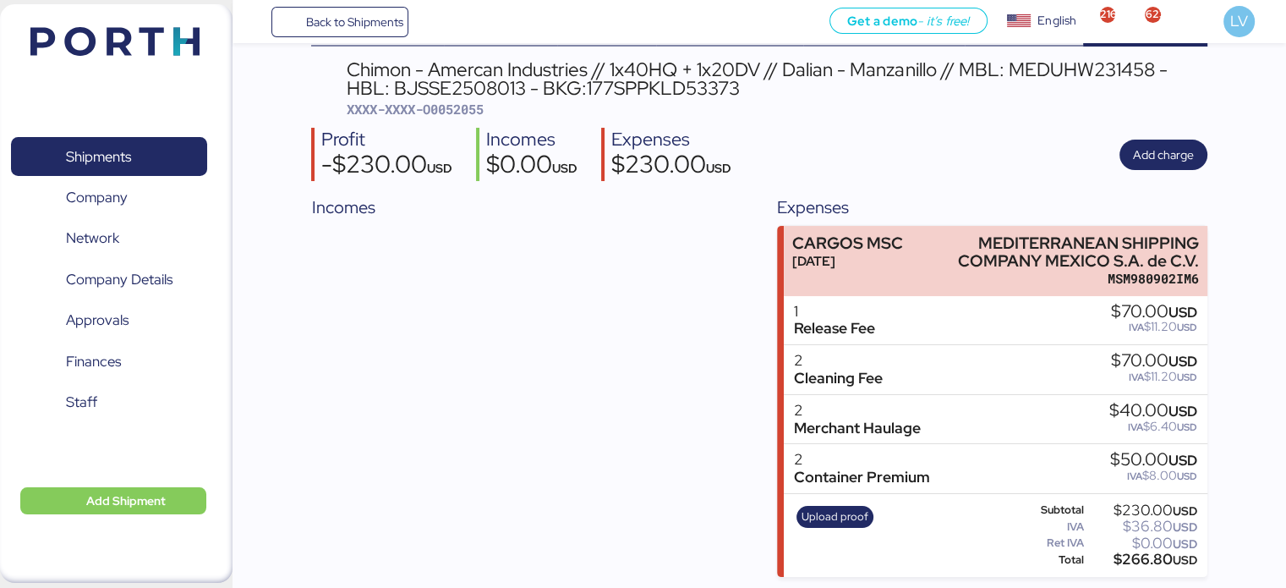
click at [836, 527] on div "Upload proof" at bounding box center [835, 535] width 89 height 69
click at [836, 501] on div "Upload proof" at bounding box center [835, 535] width 89 height 69
click at [834, 503] on div "Upload proof" at bounding box center [835, 535] width 89 height 69
click at [825, 507] on span "Upload proof" at bounding box center [835, 516] width 67 height 19
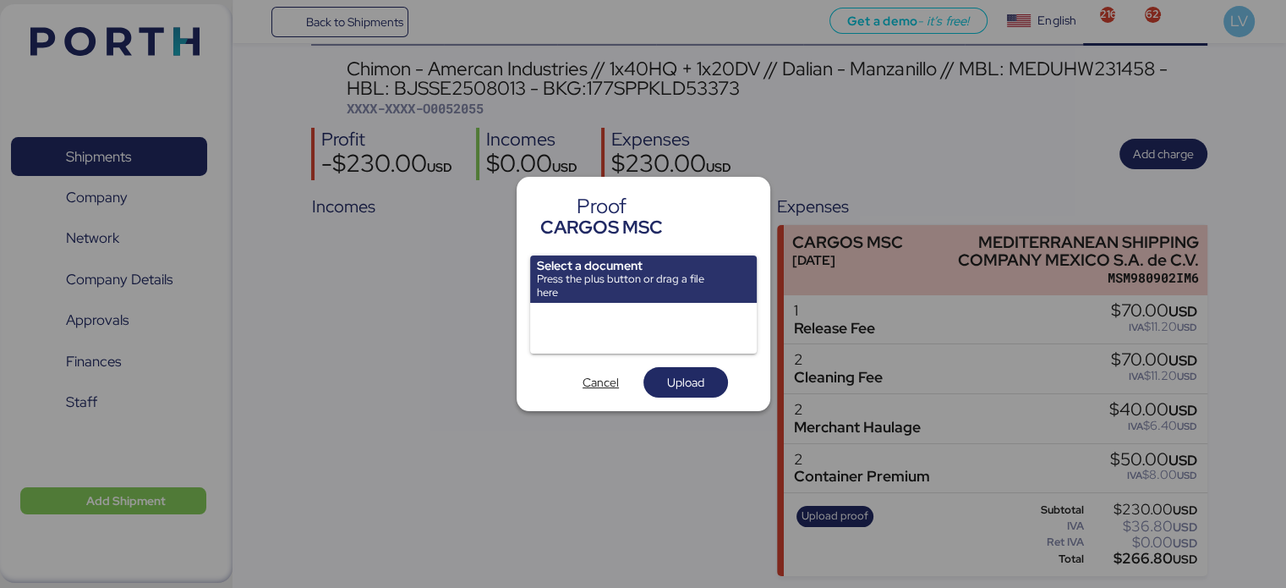
click at [598, 304] on div at bounding box center [643, 328] width 227 height 51
click at [599, 268] on input "file" at bounding box center [643, 278] width 227 height 47
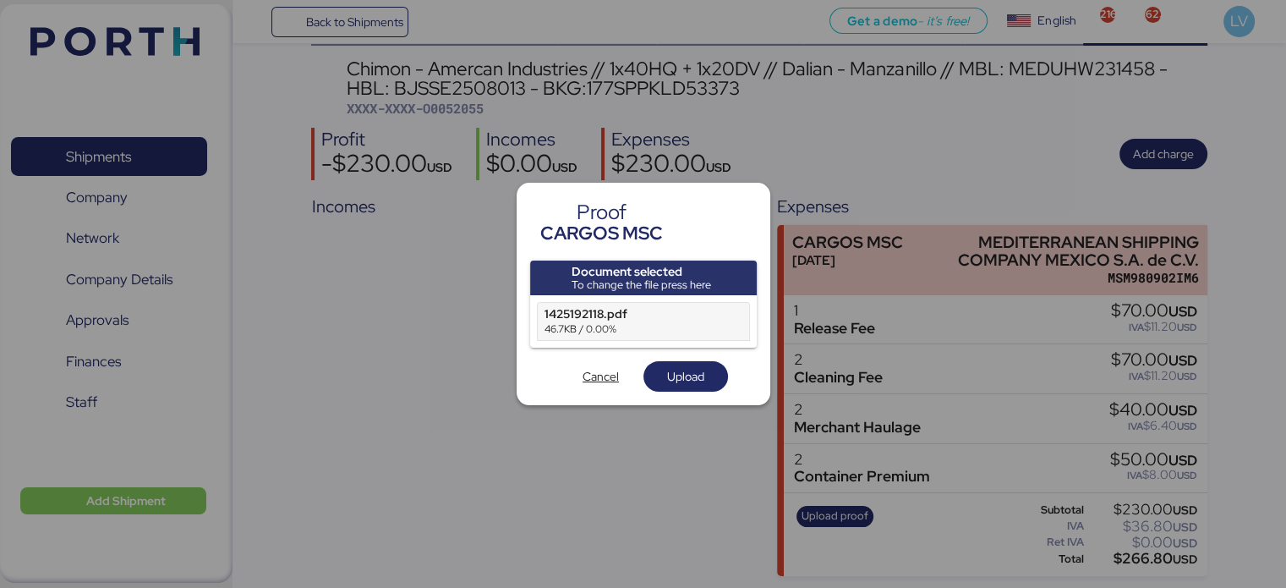
click at [687, 358] on div "Document selected To change the file press here 1425192118.pdf 46.7KB / 0.00% C…" at bounding box center [643, 326] width 227 height 132
click at [685, 376] on span "Upload" at bounding box center [685, 376] width 37 height 20
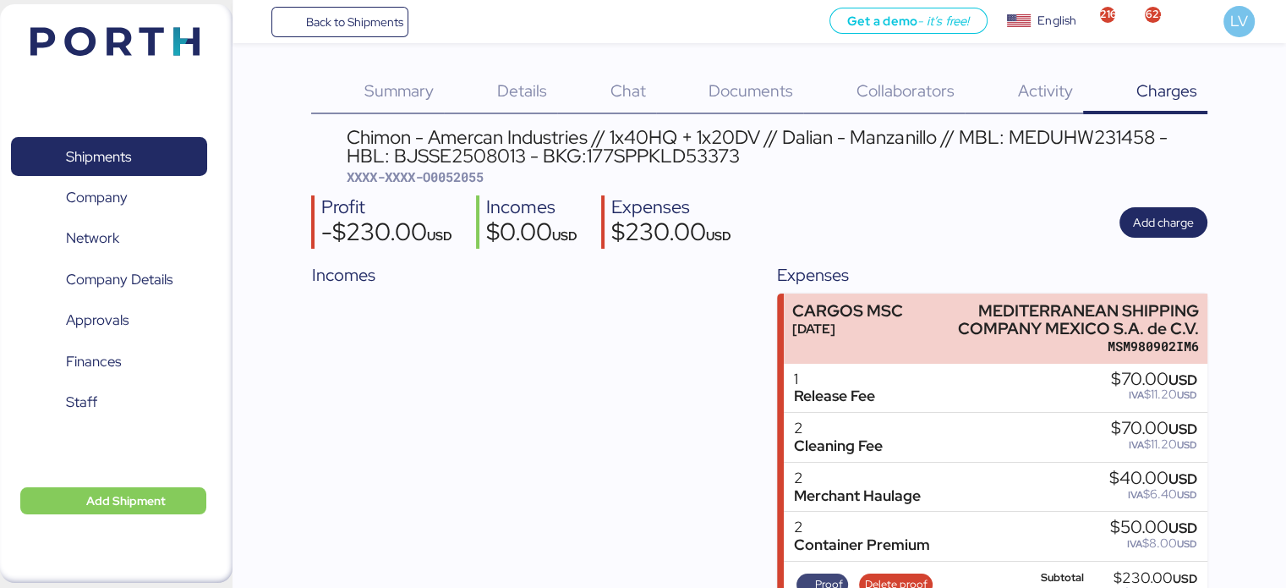
click at [826, 581] on span "Proof" at bounding box center [829, 584] width 28 height 19
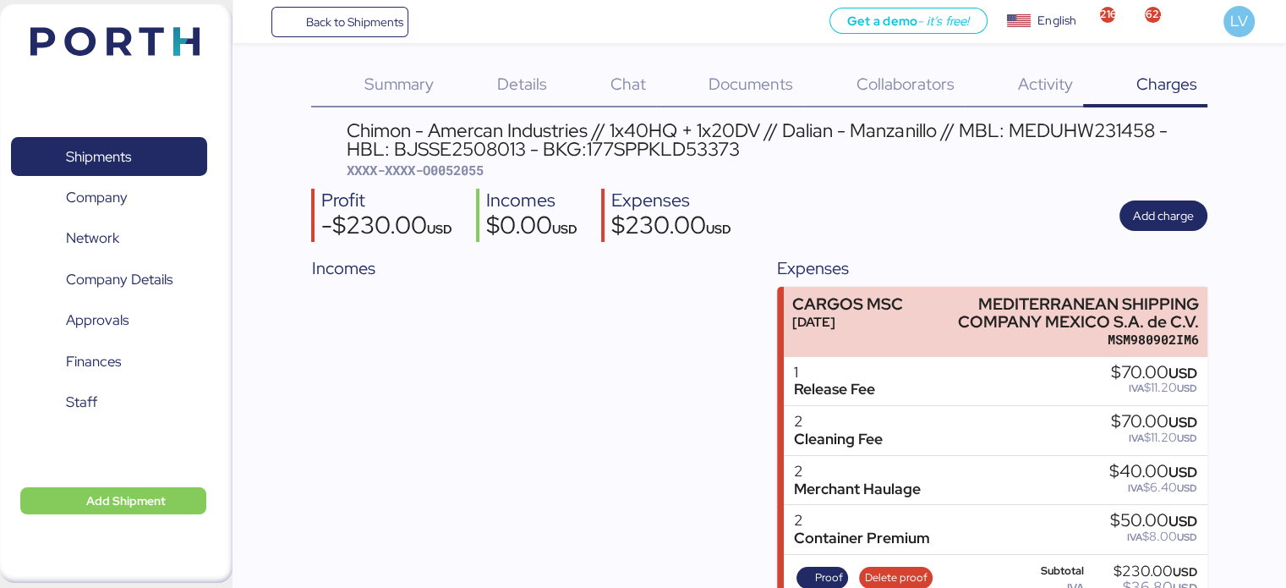
click at [446, 163] on span "XXXX-XXXX-O0052055" at bounding box center [415, 170] width 137 height 17
copy span "O0052055"
